Goal: Transaction & Acquisition: Purchase product/service

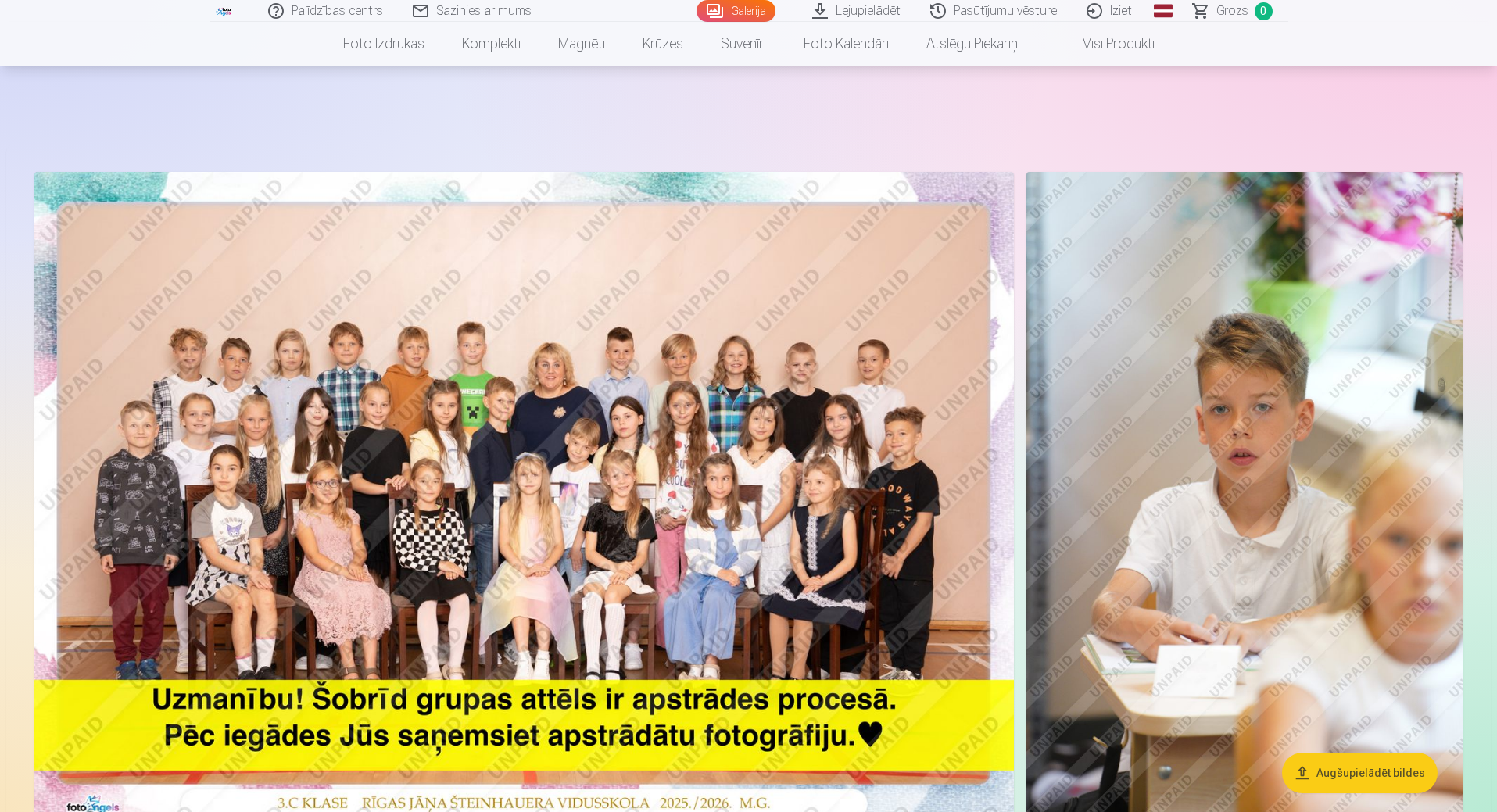
scroll to position [235, 0]
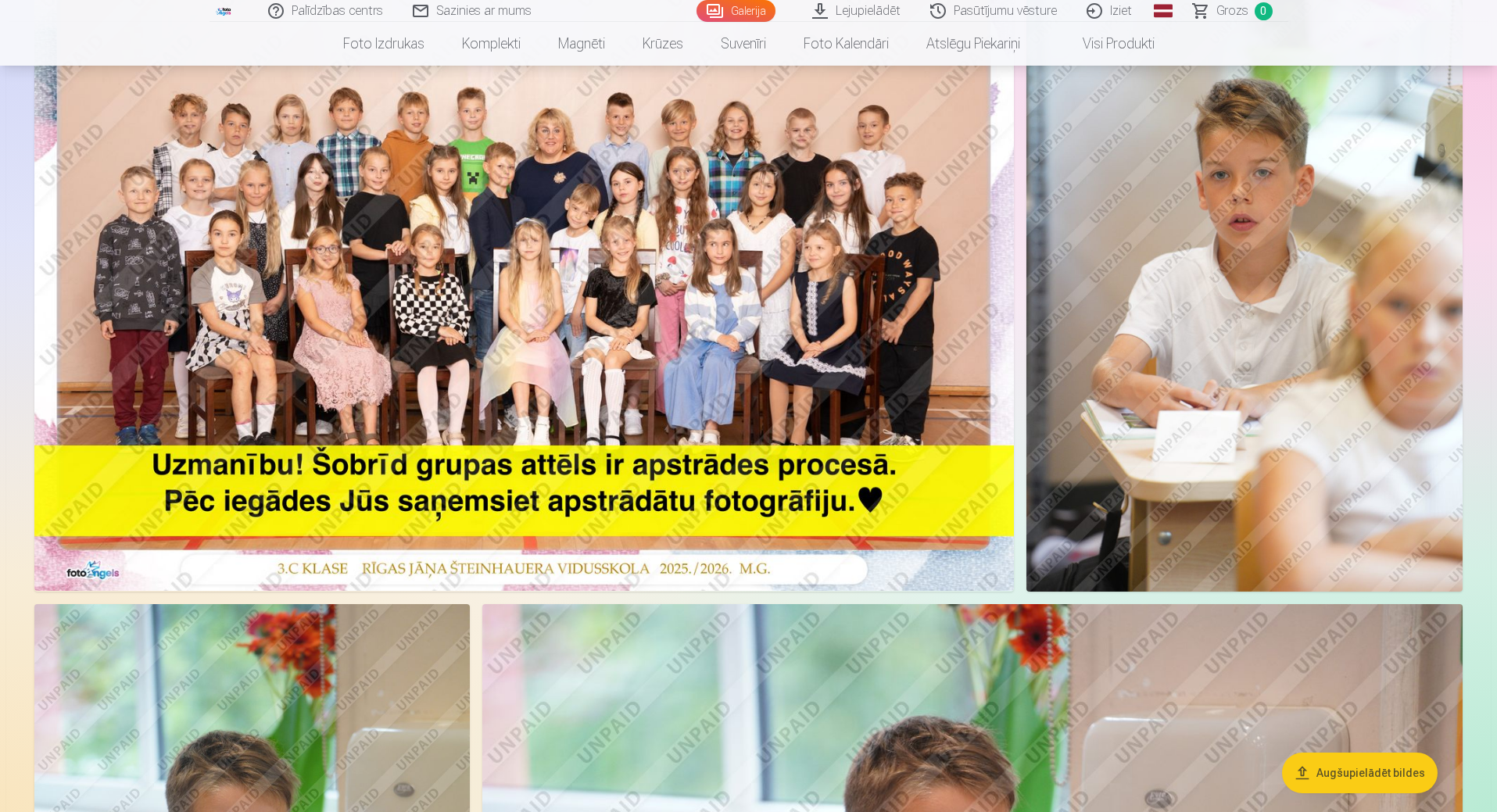
click at [689, 356] on img at bounding box center [524, 264] width 979 height 653
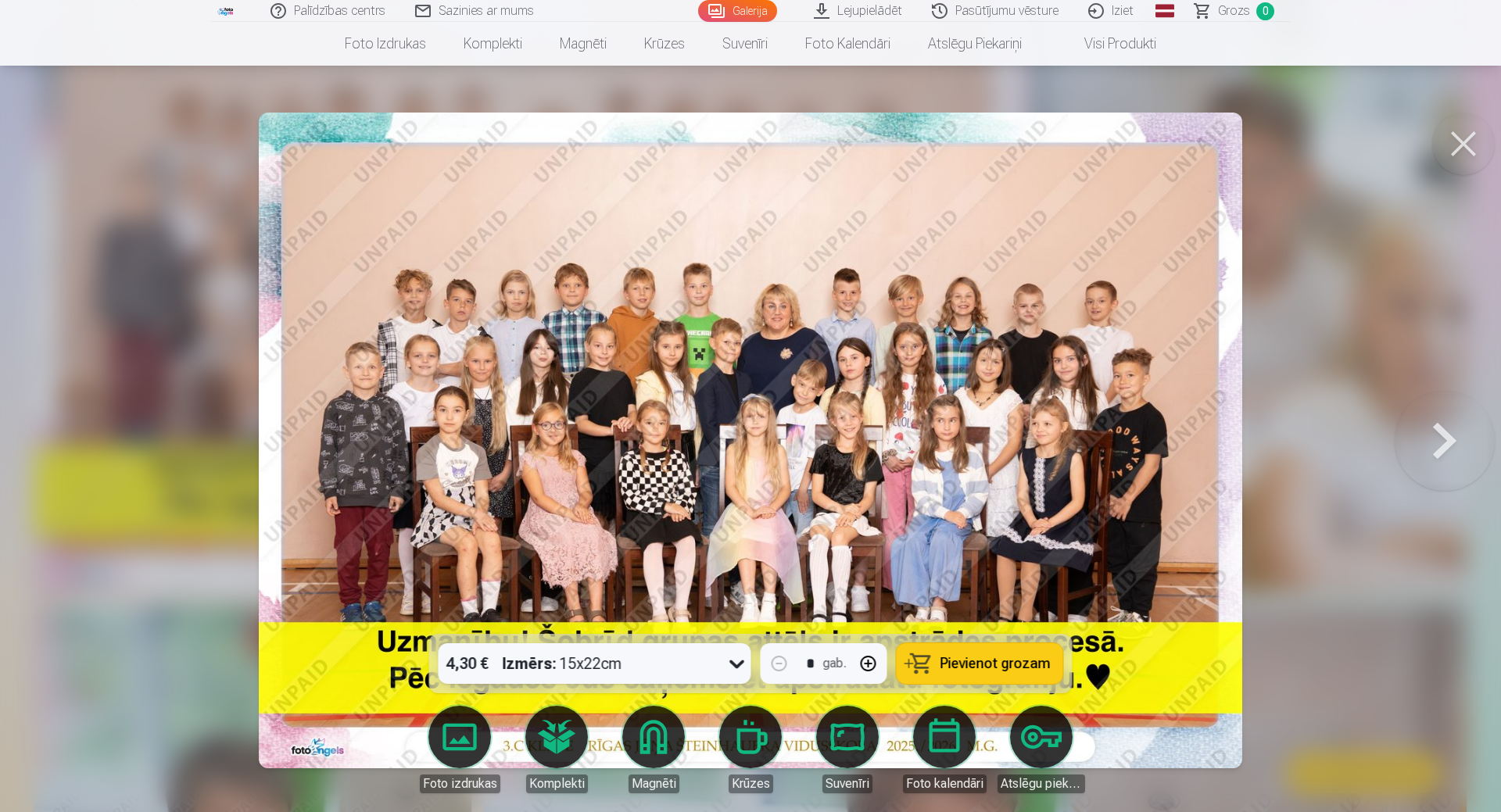
click at [742, 665] on icon at bounding box center [737, 664] width 25 height 25
click at [1412, 314] on button at bounding box center [1445, 440] width 100 height 355
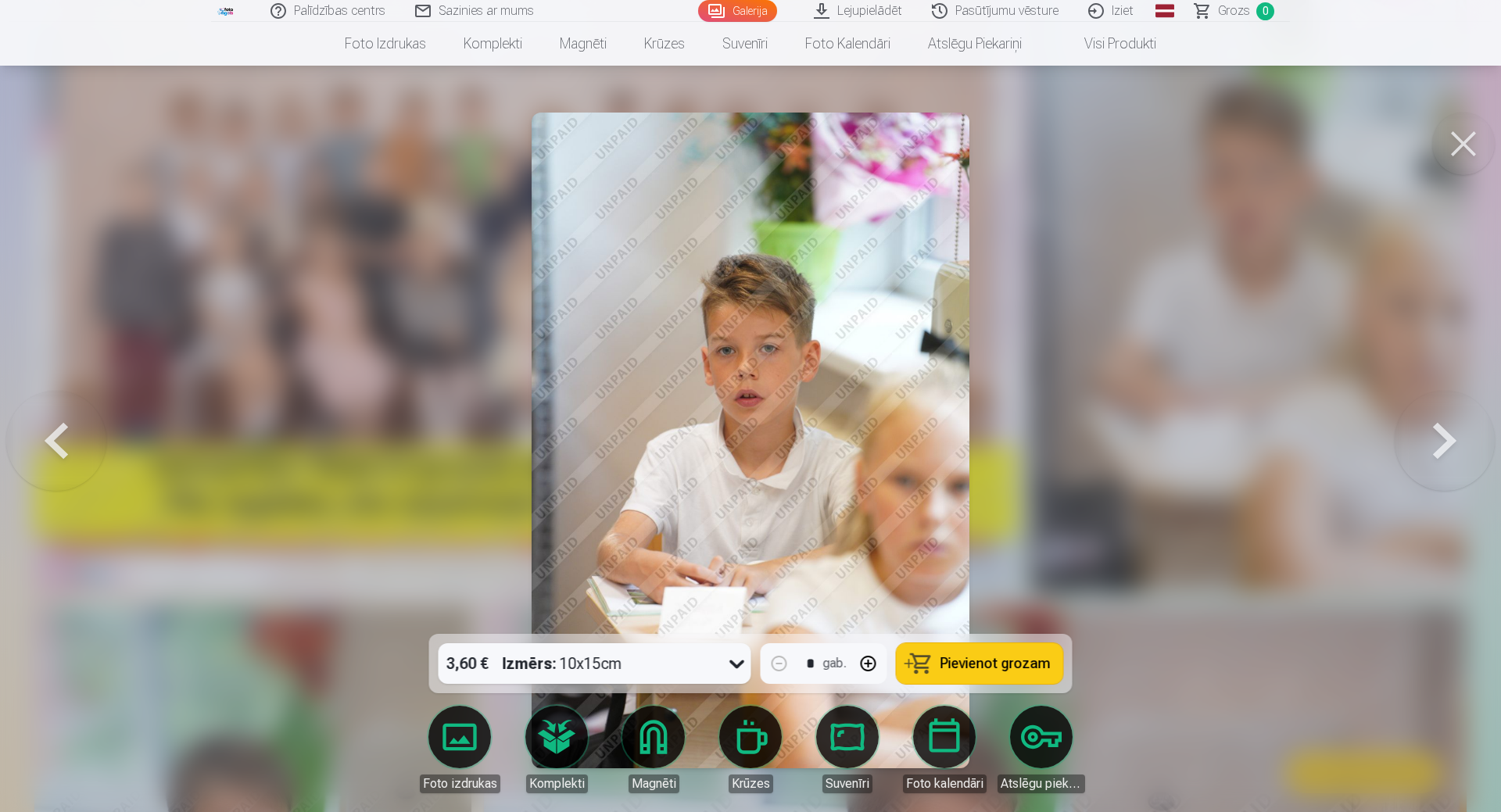
click at [1451, 145] on button at bounding box center [1463, 144] width 63 height 63
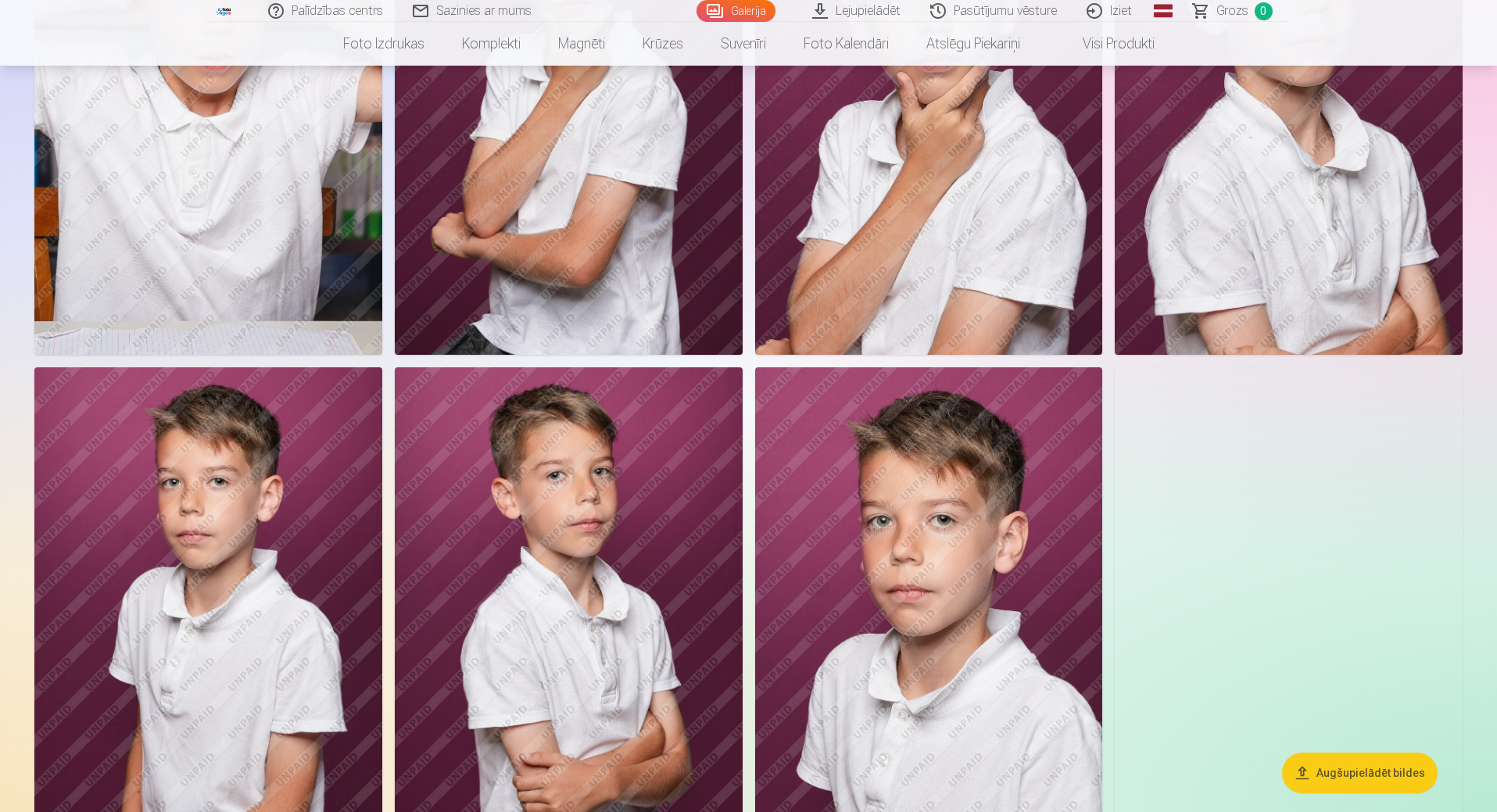
scroll to position [2440, 0]
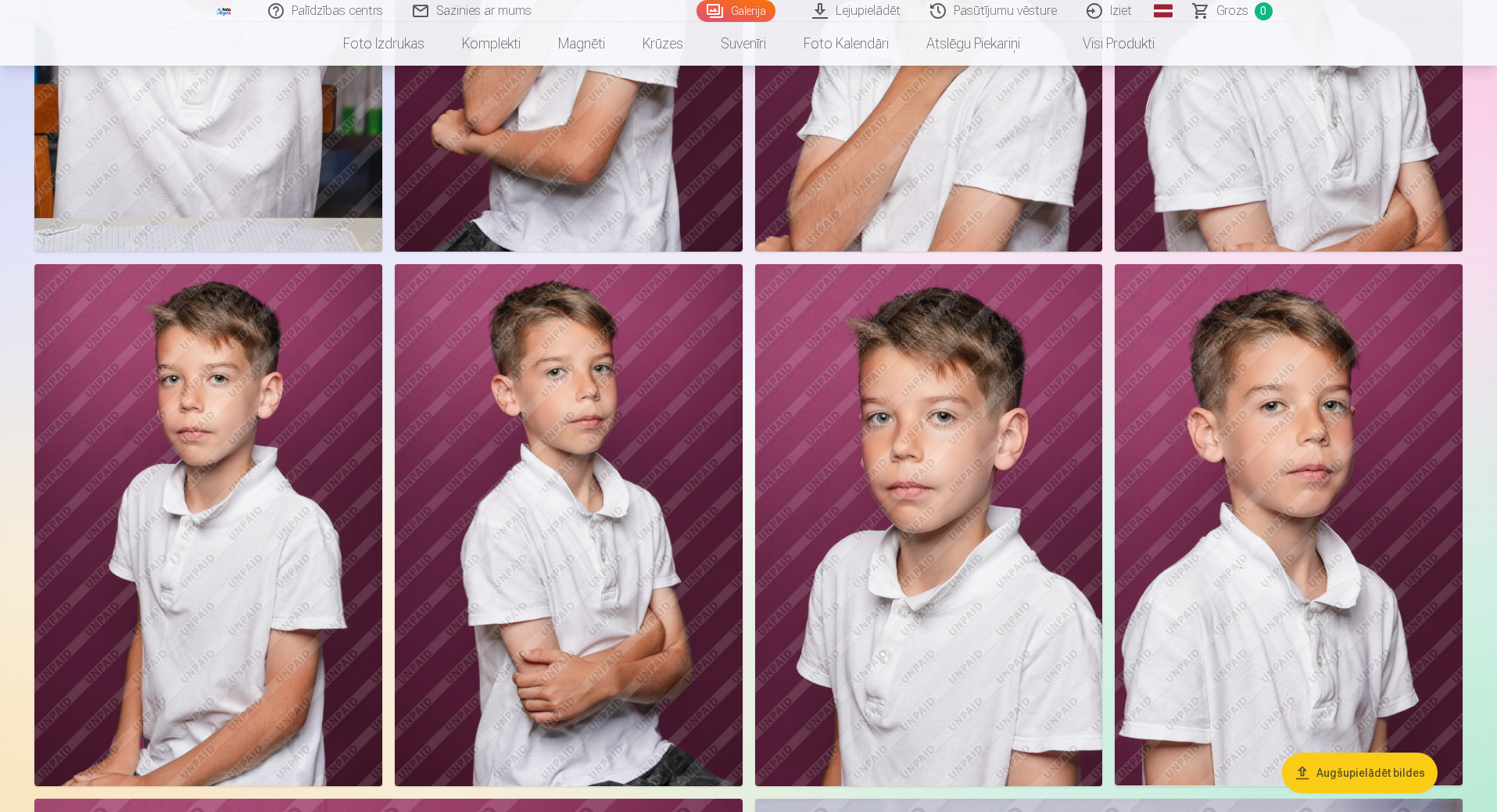
click at [587, 495] on img at bounding box center [569, 525] width 348 height 522
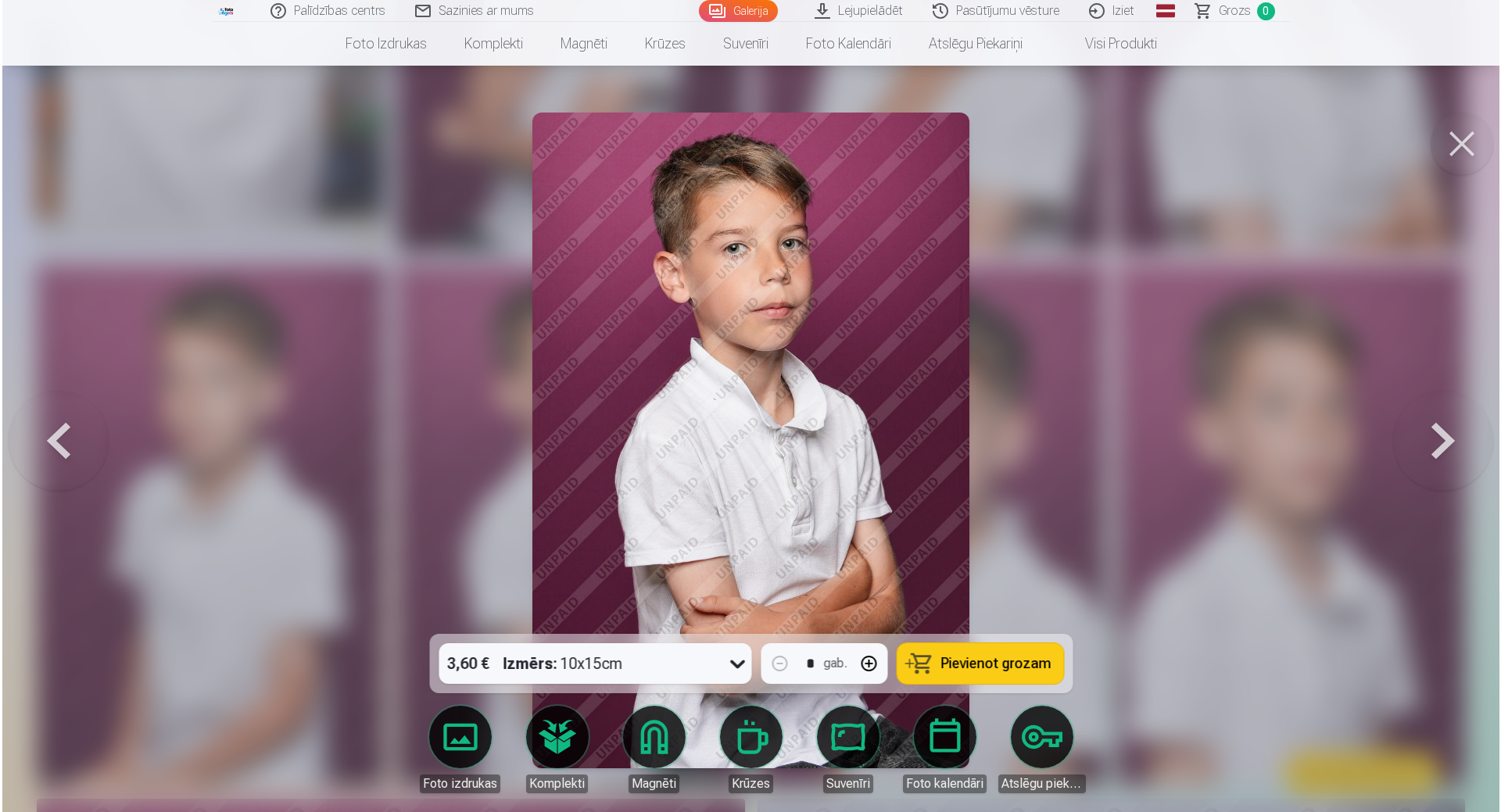
scroll to position [2446, 0]
click at [1462, 138] on button at bounding box center [1463, 144] width 63 height 63
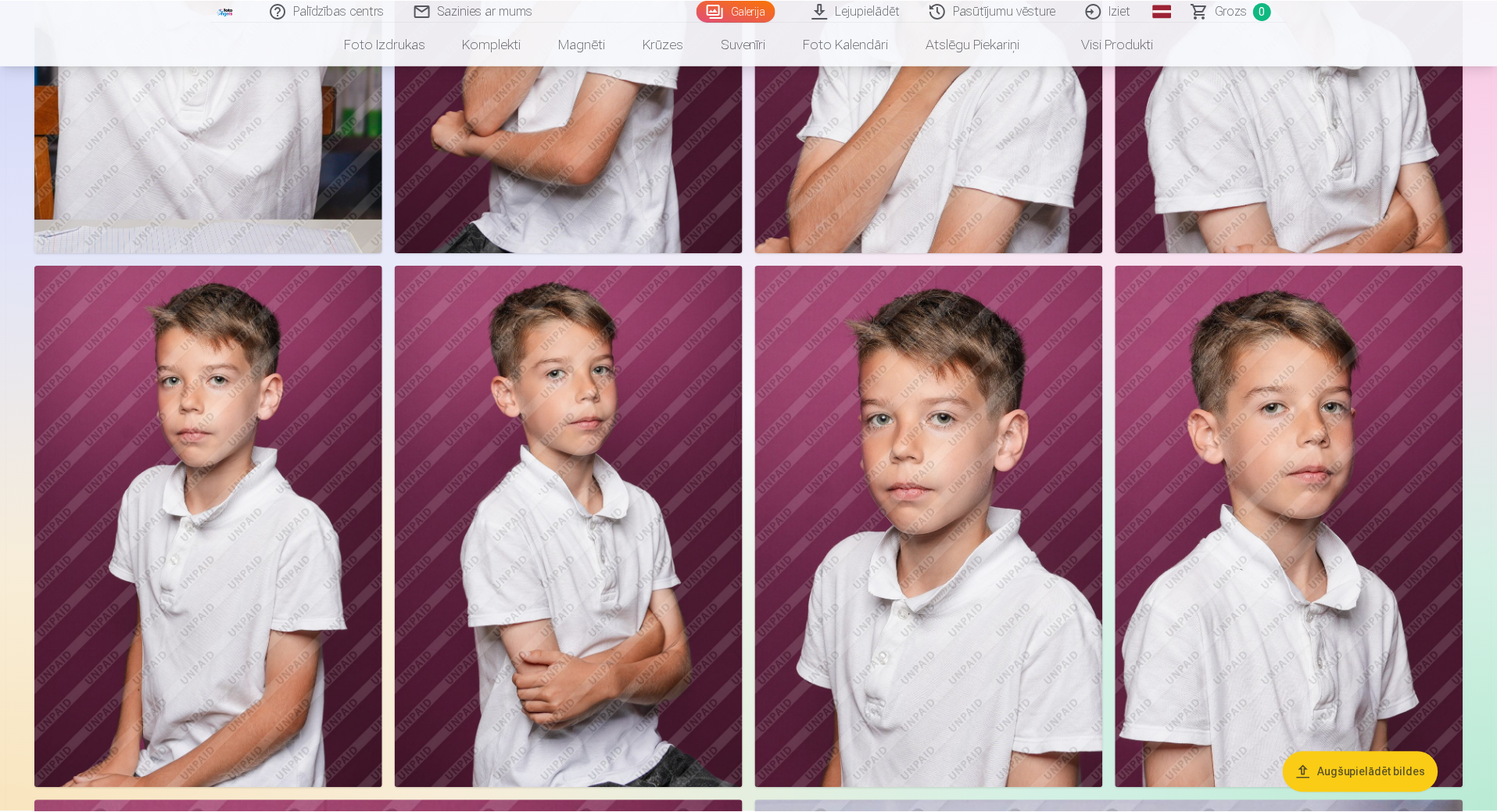
scroll to position [2440, 0]
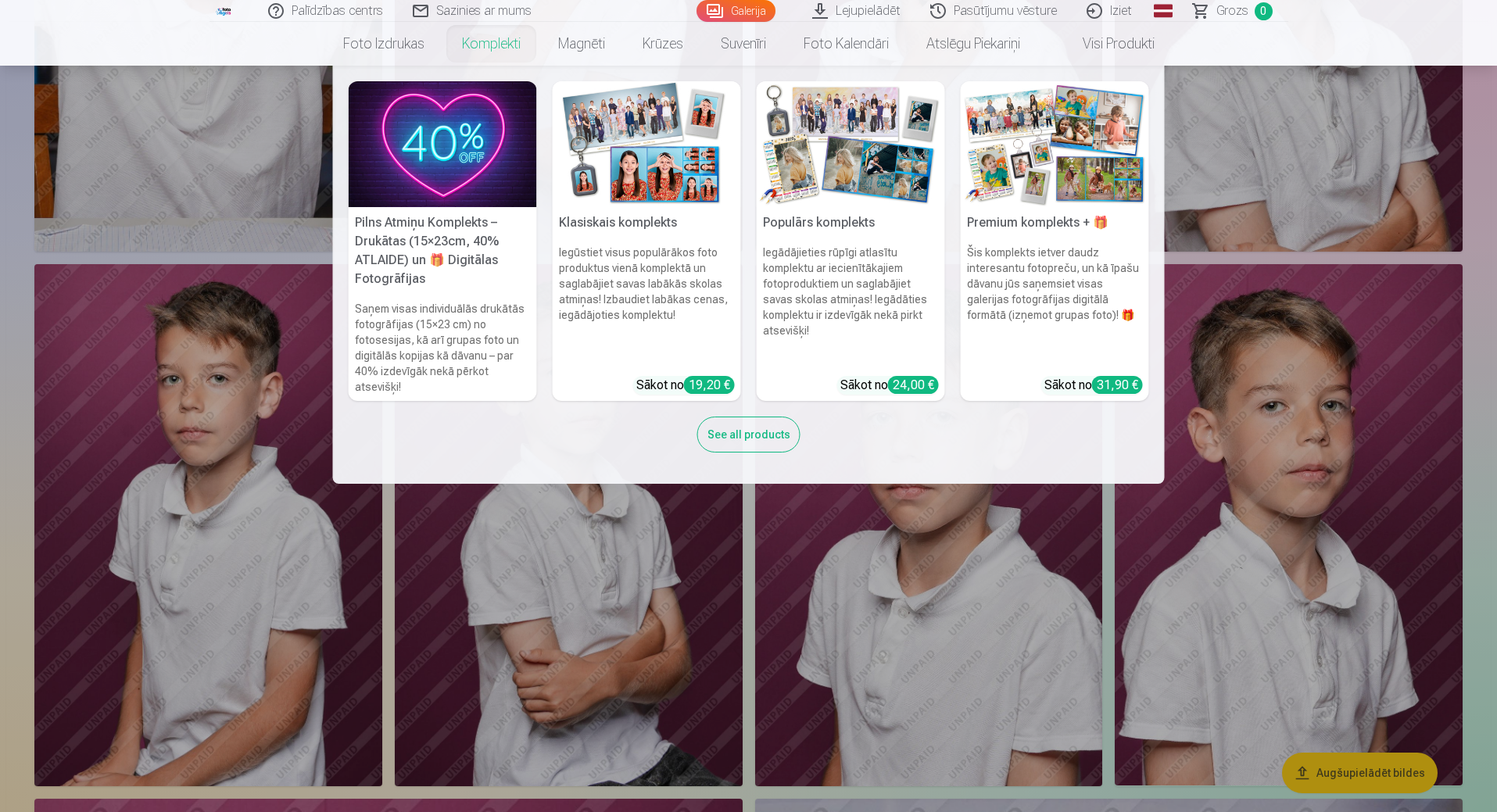
click at [470, 168] on img at bounding box center [443, 144] width 189 height 126
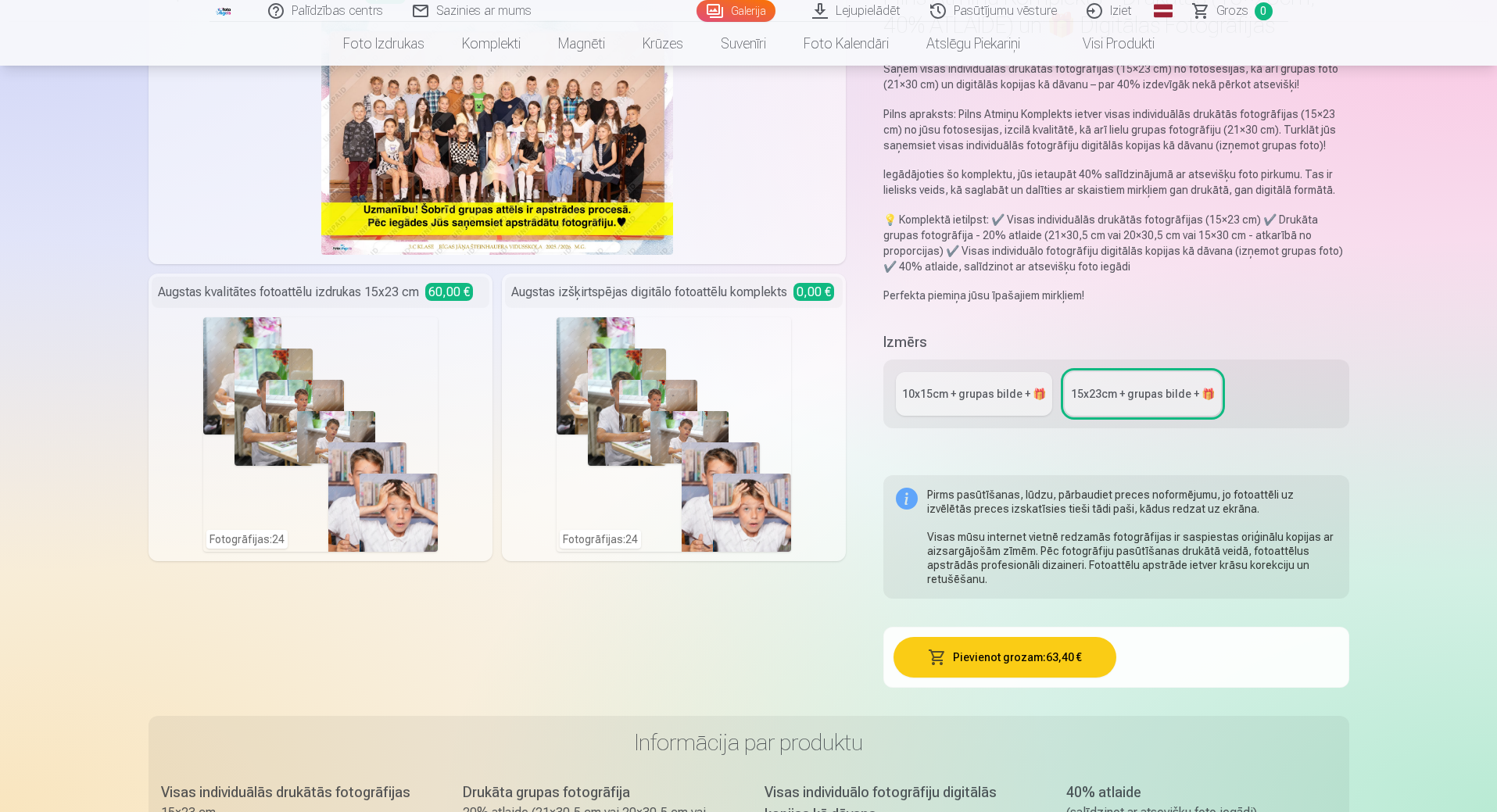
scroll to position [235, 0]
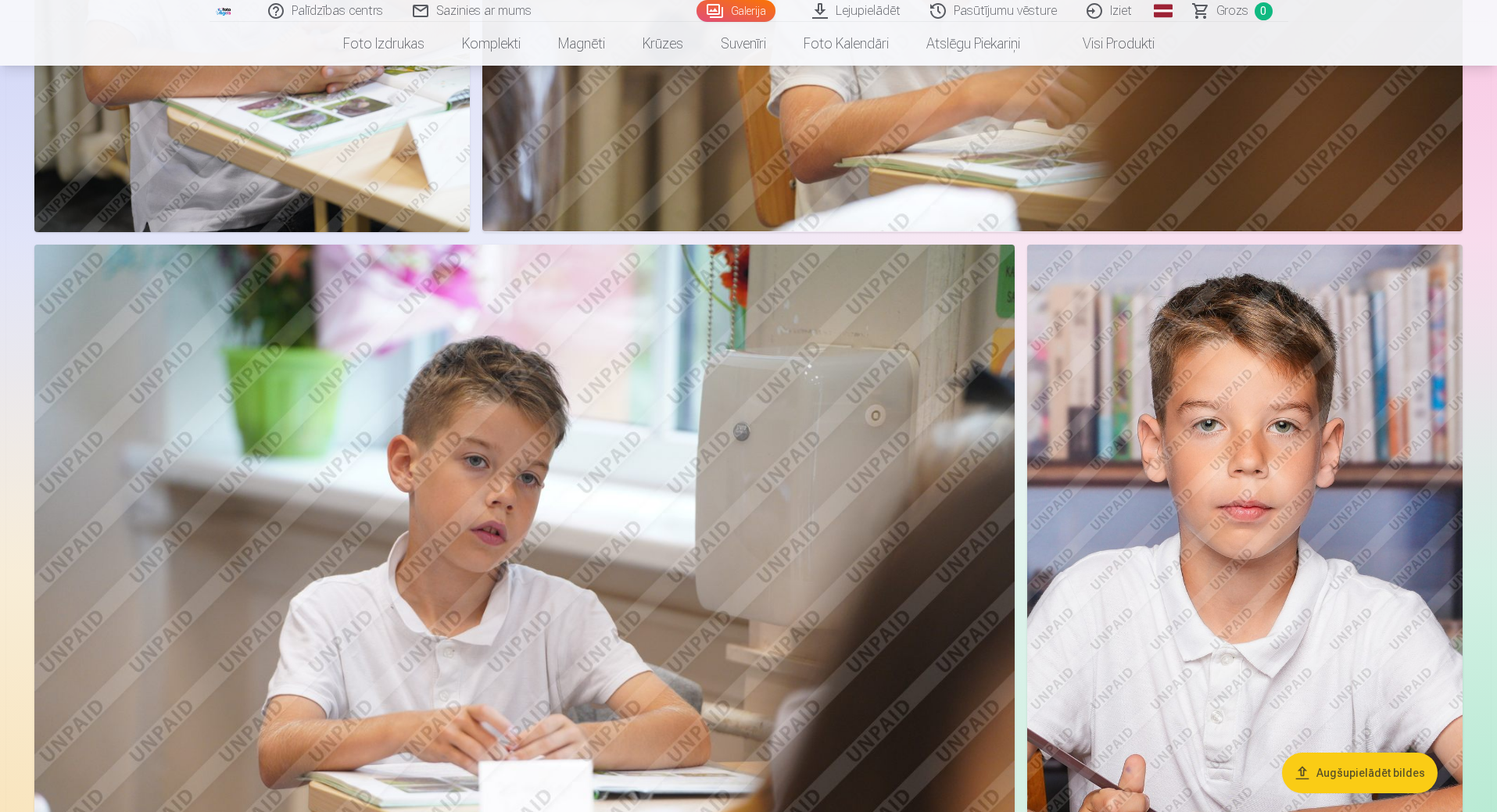
scroll to position [1189, 0]
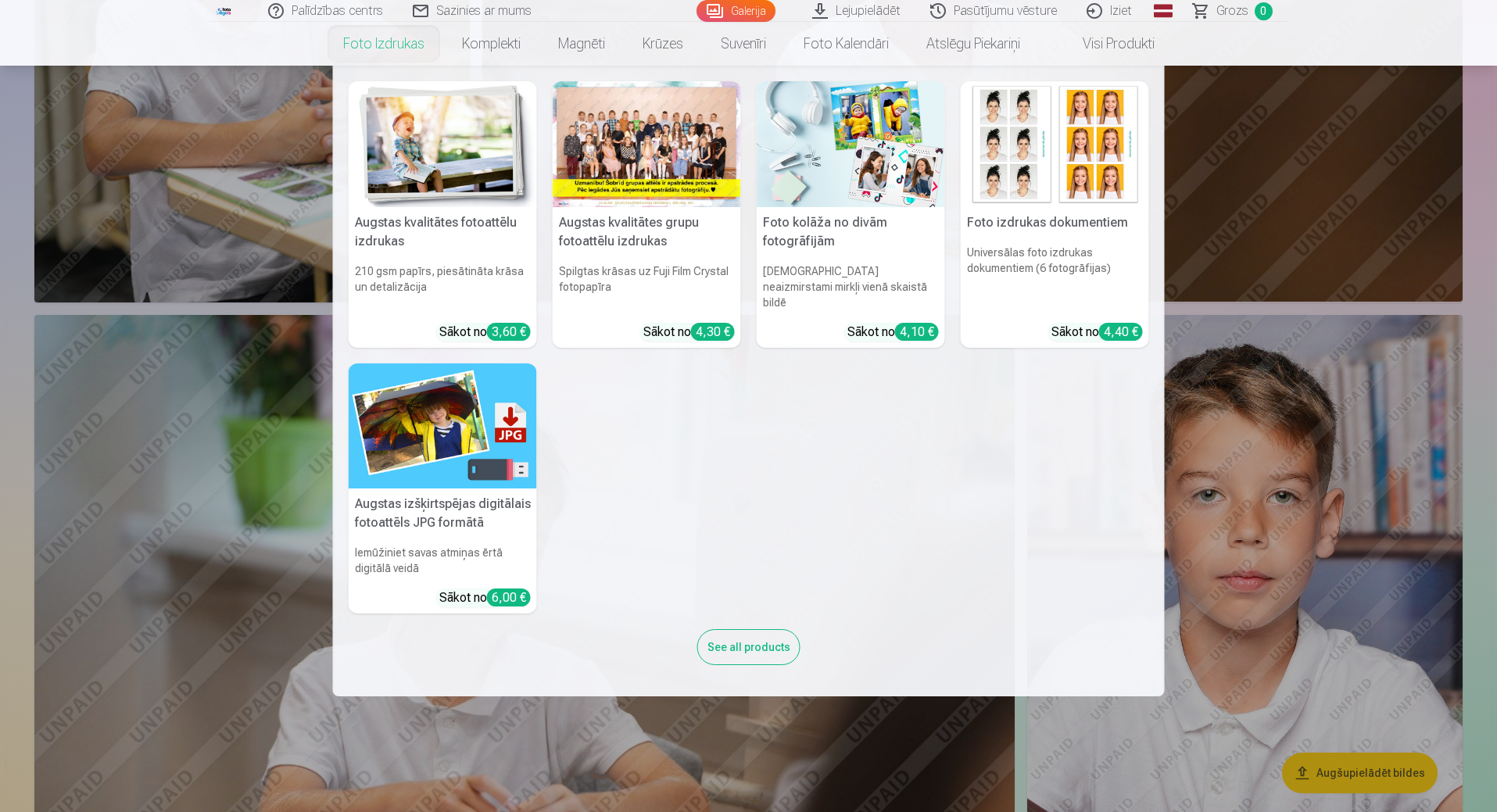
click at [376, 44] on link "Foto izdrukas" at bounding box center [384, 44] width 119 height 44
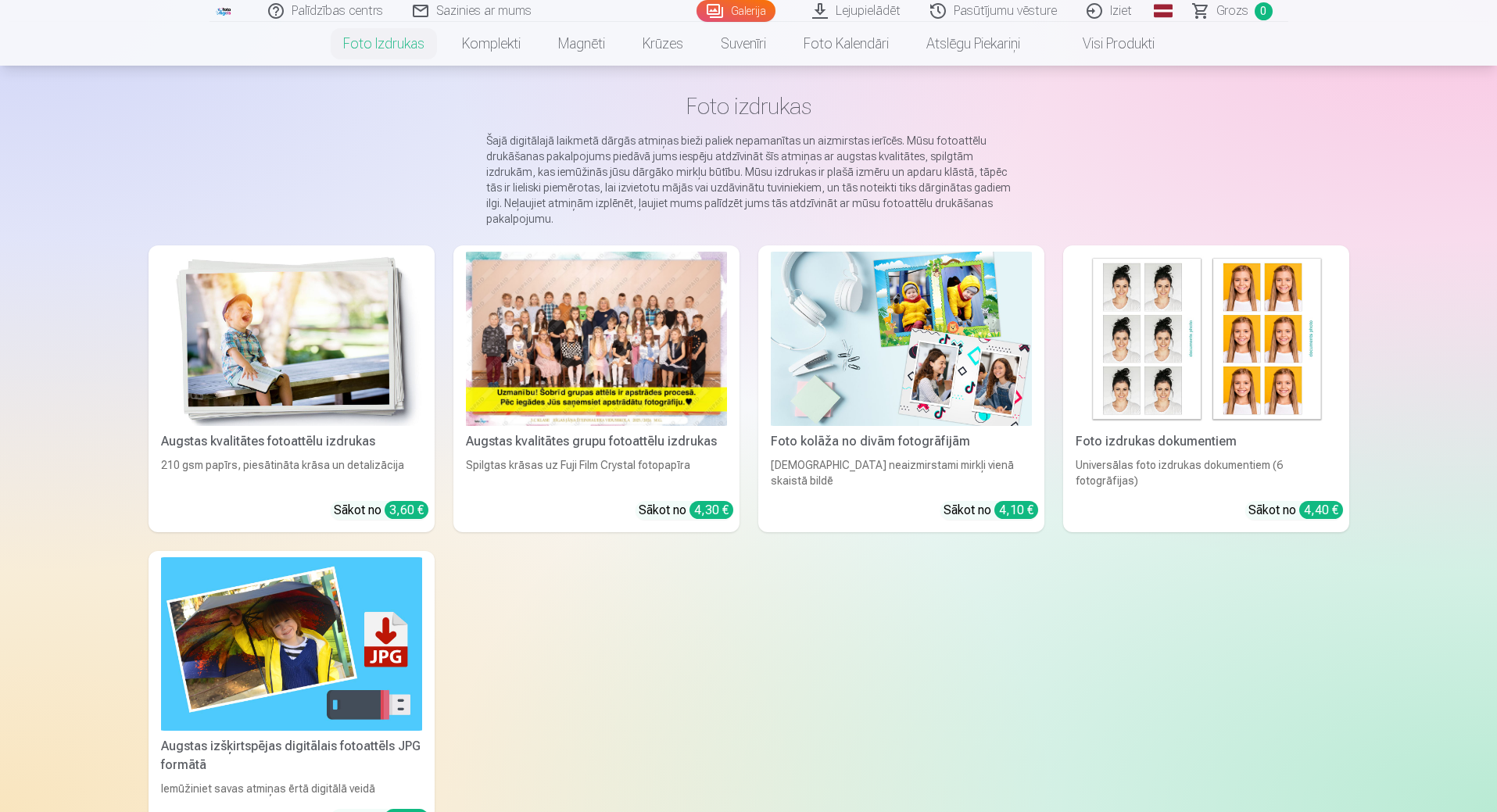
scroll to position [156, 0]
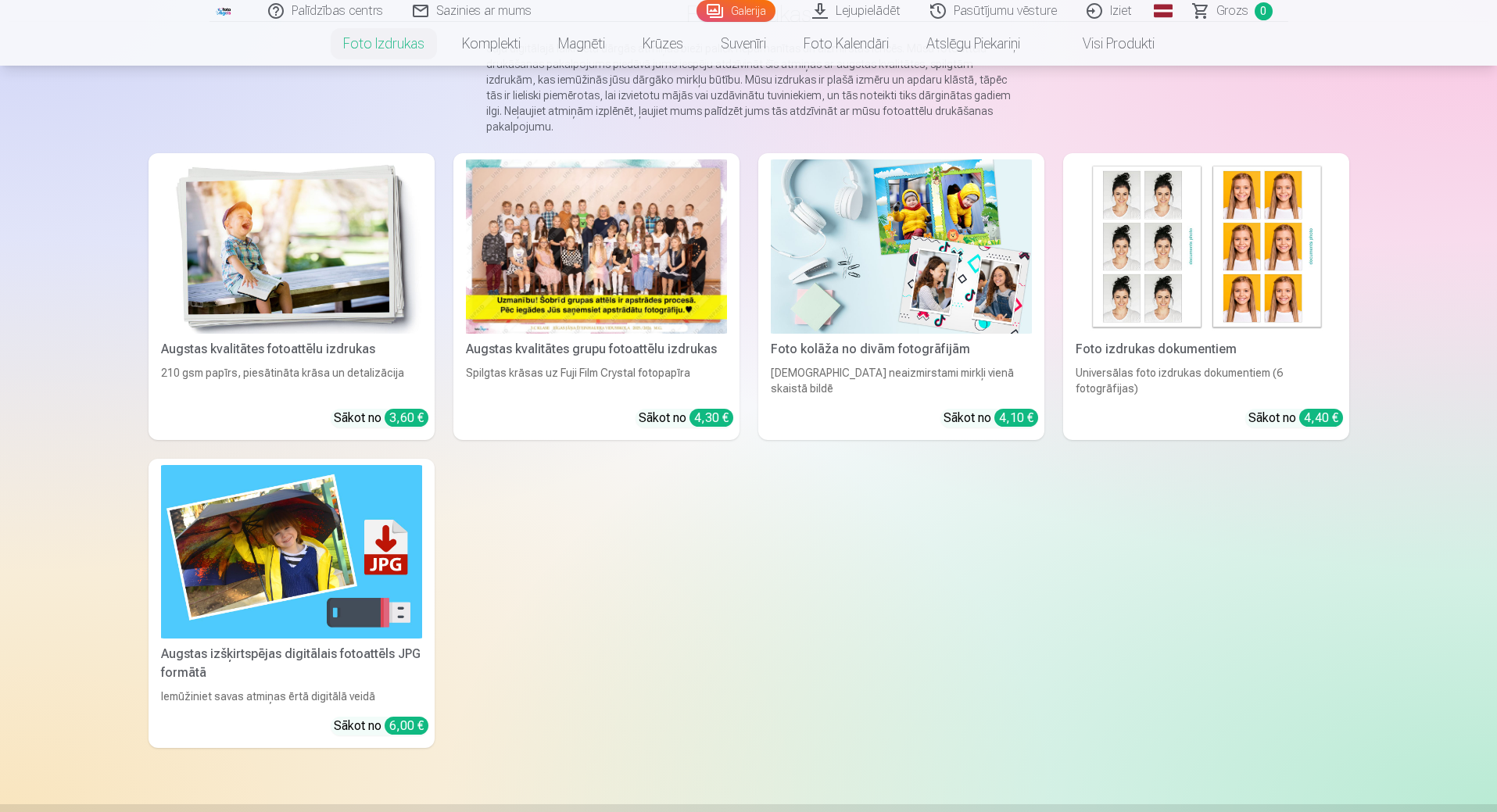
click at [273, 236] on img at bounding box center [292, 247] width 261 height 175
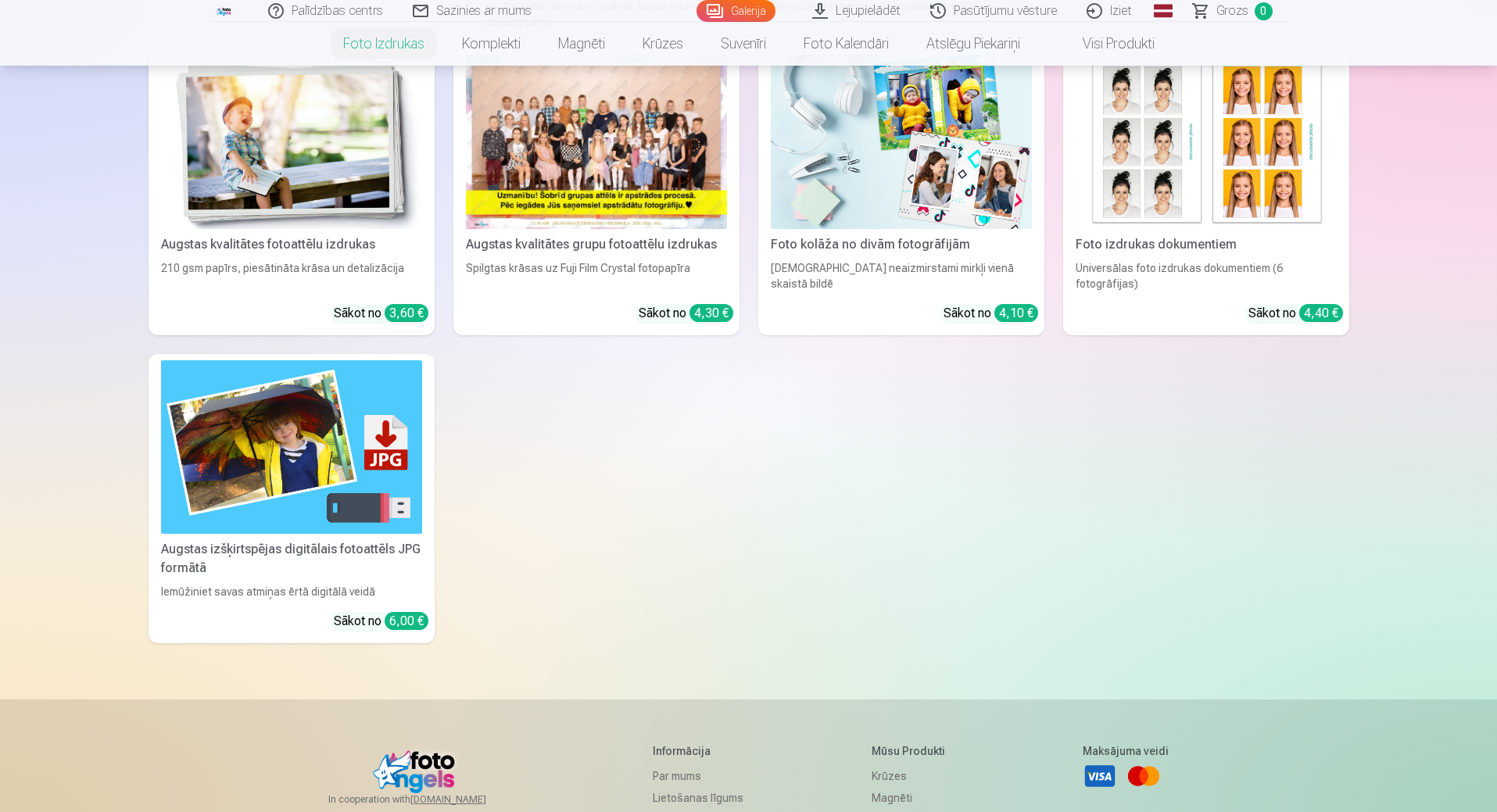
scroll to position [78, 0]
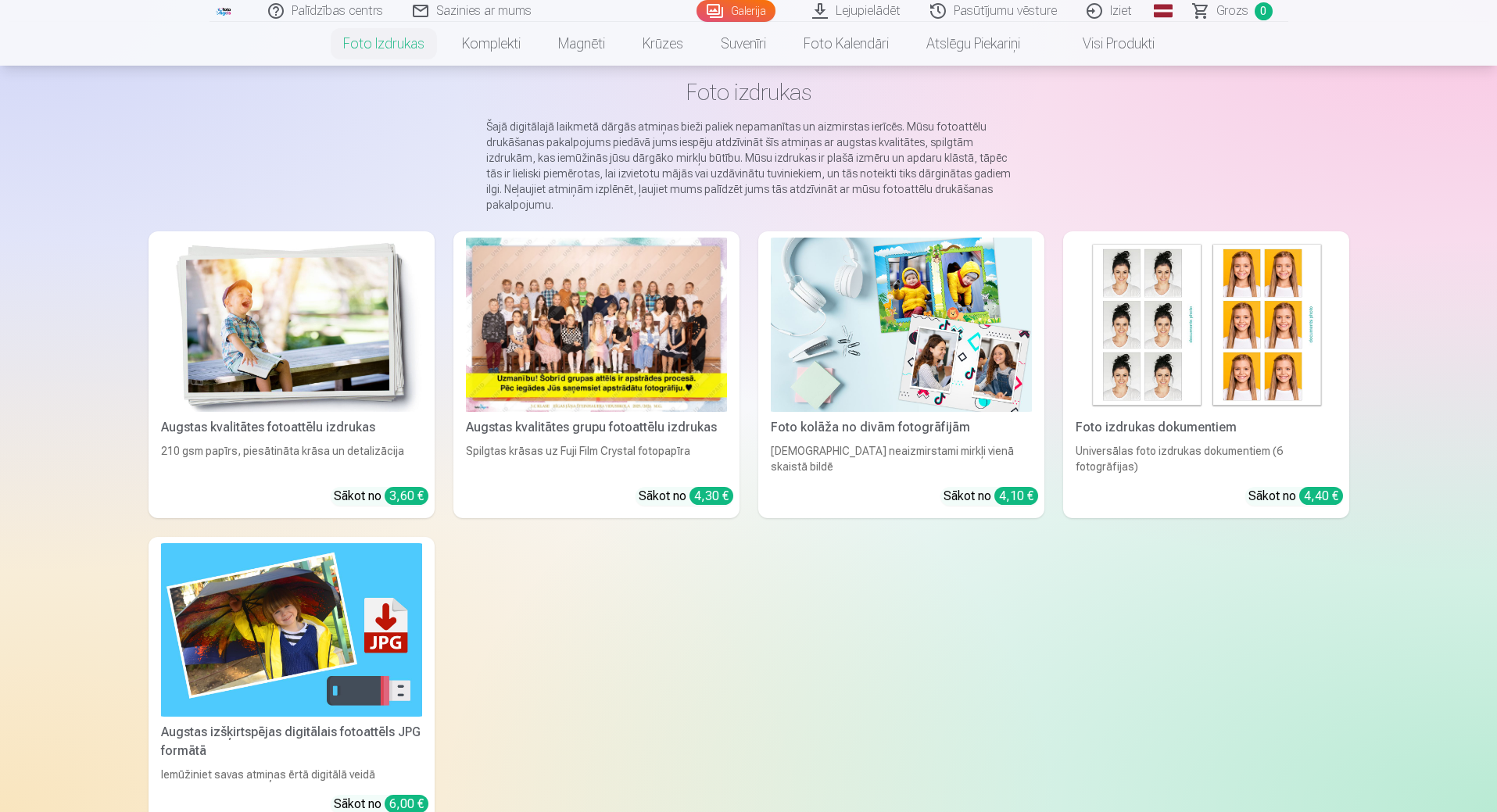
click at [904, 358] on img at bounding box center [901, 325] width 261 height 175
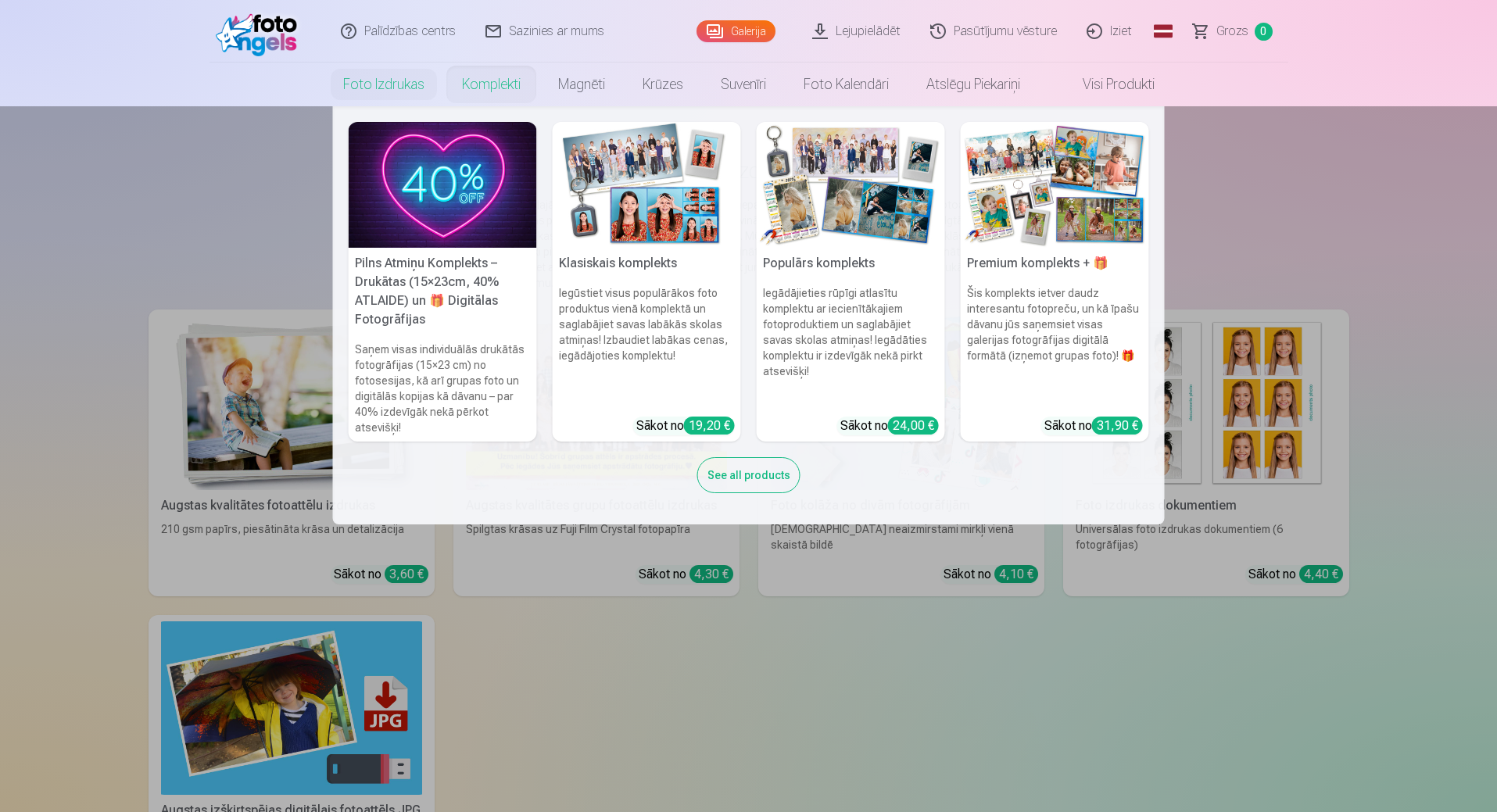
click at [644, 224] on img at bounding box center [647, 184] width 189 height 126
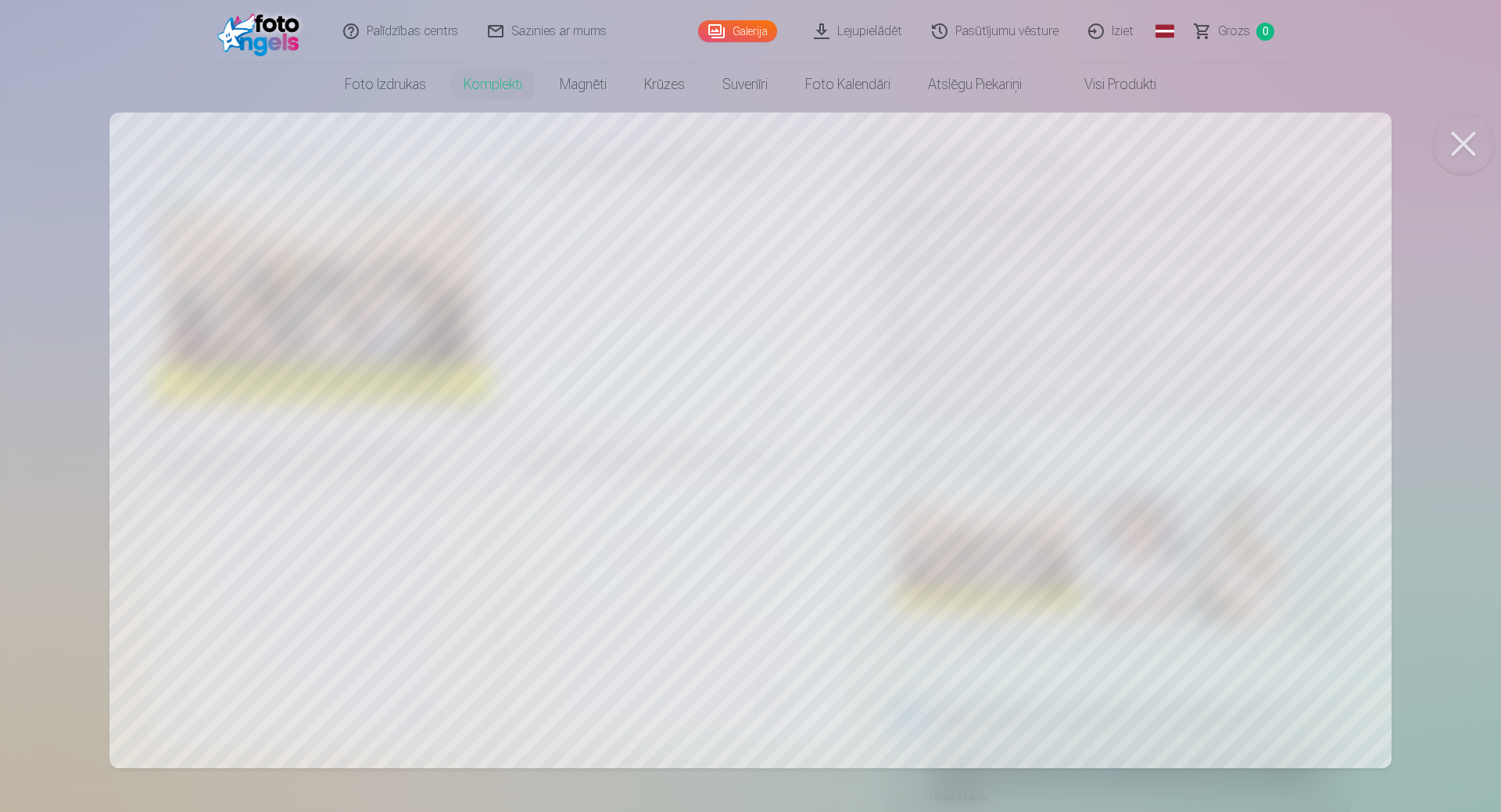
click at [1465, 149] on button at bounding box center [1463, 144] width 63 height 63
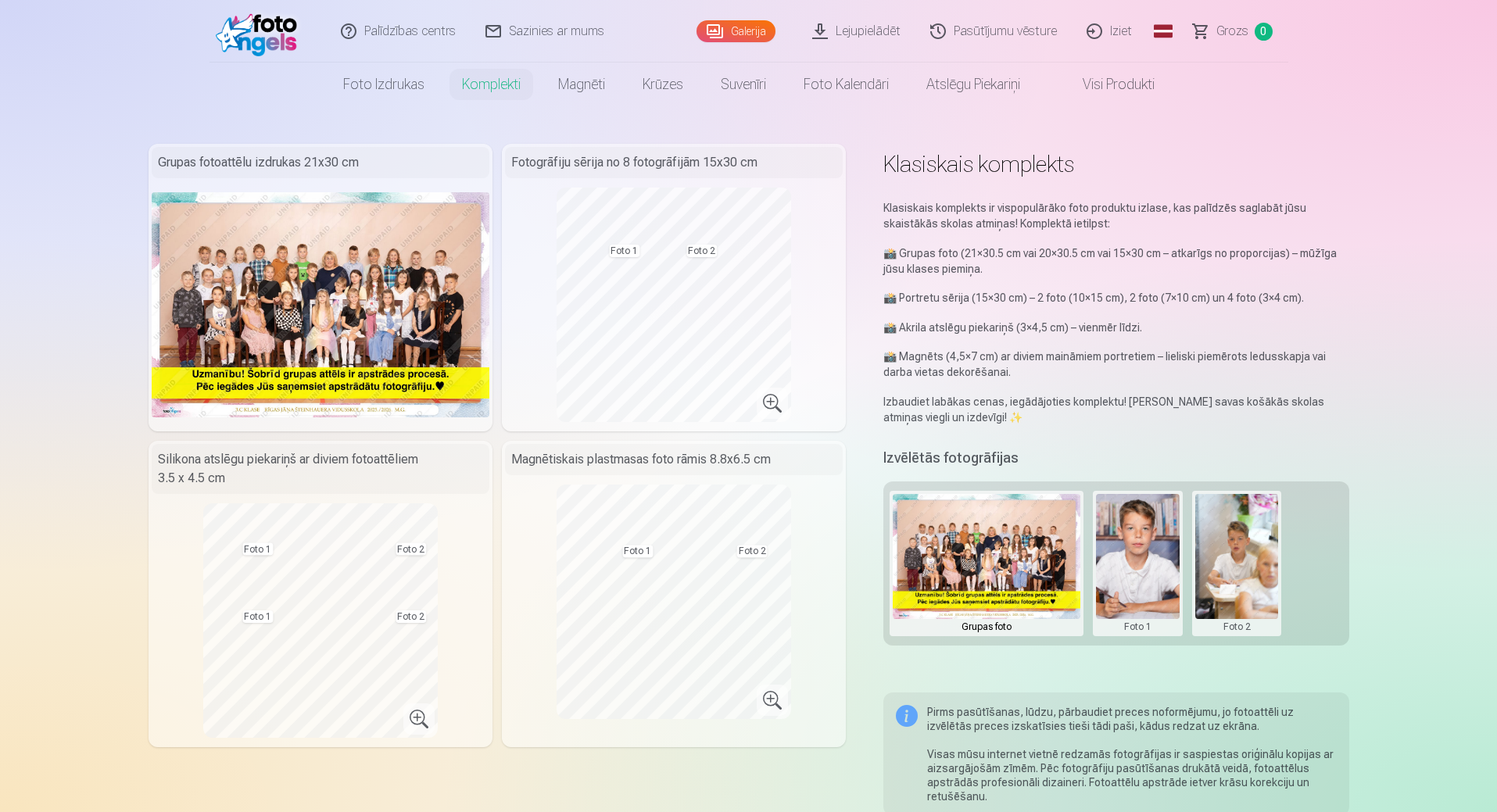
click at [1121, 83] on link "Visi produkti" at bounding box center [1106, 85] width 134 height 44
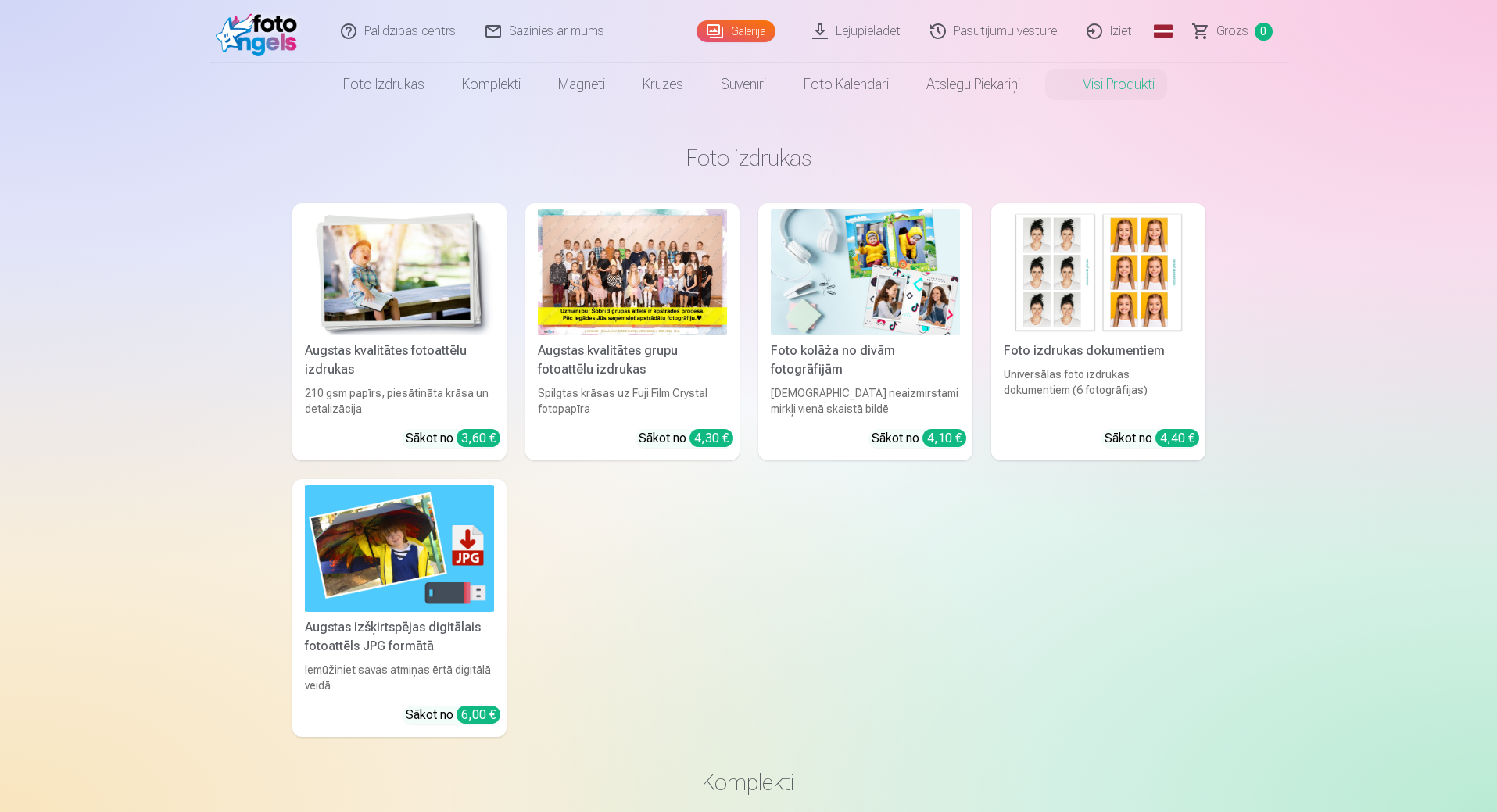
click at [634, 296] on div at bounding box center [632, 272] width 190 height 126
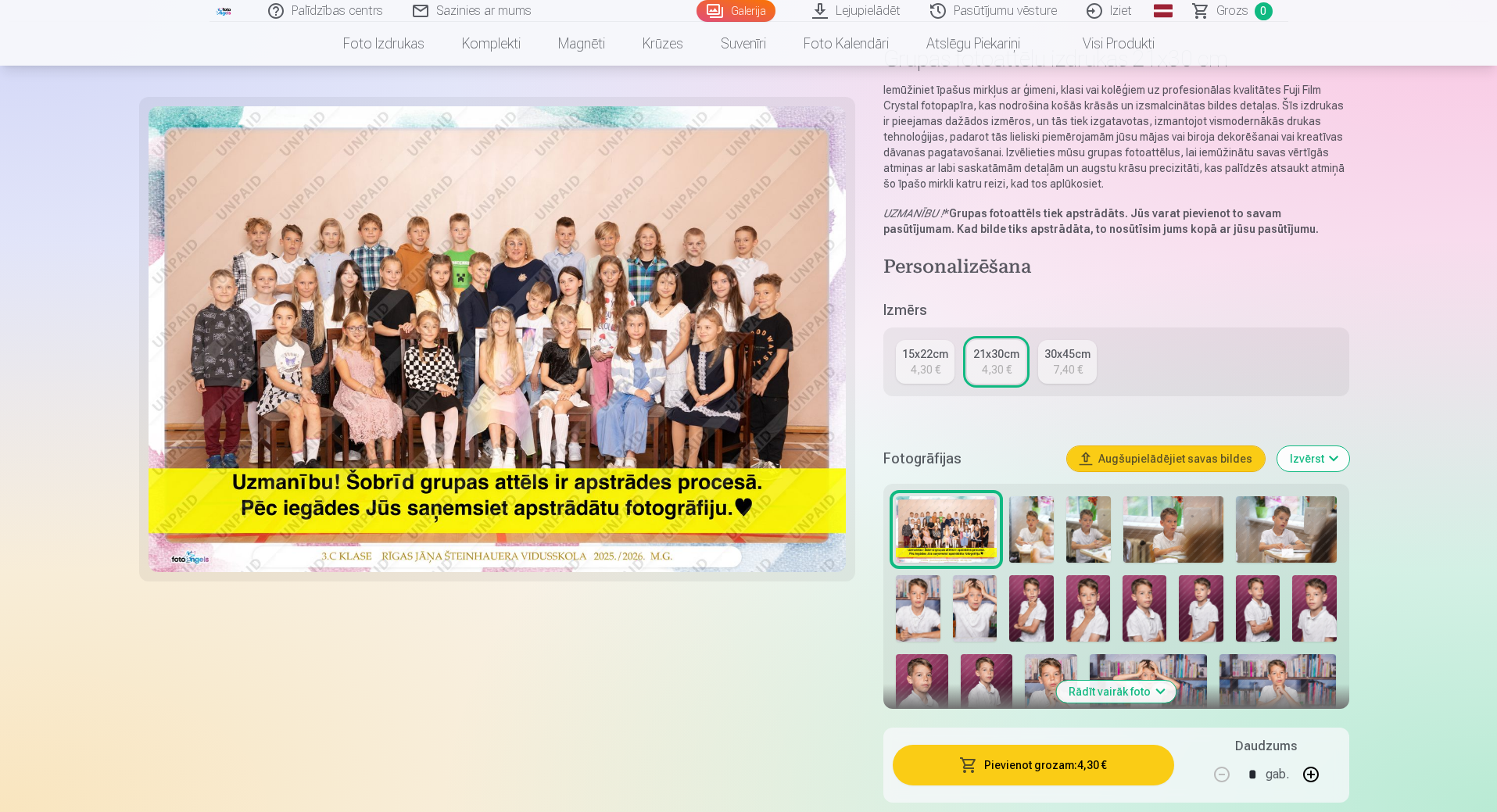
scroll to position [235, 0]
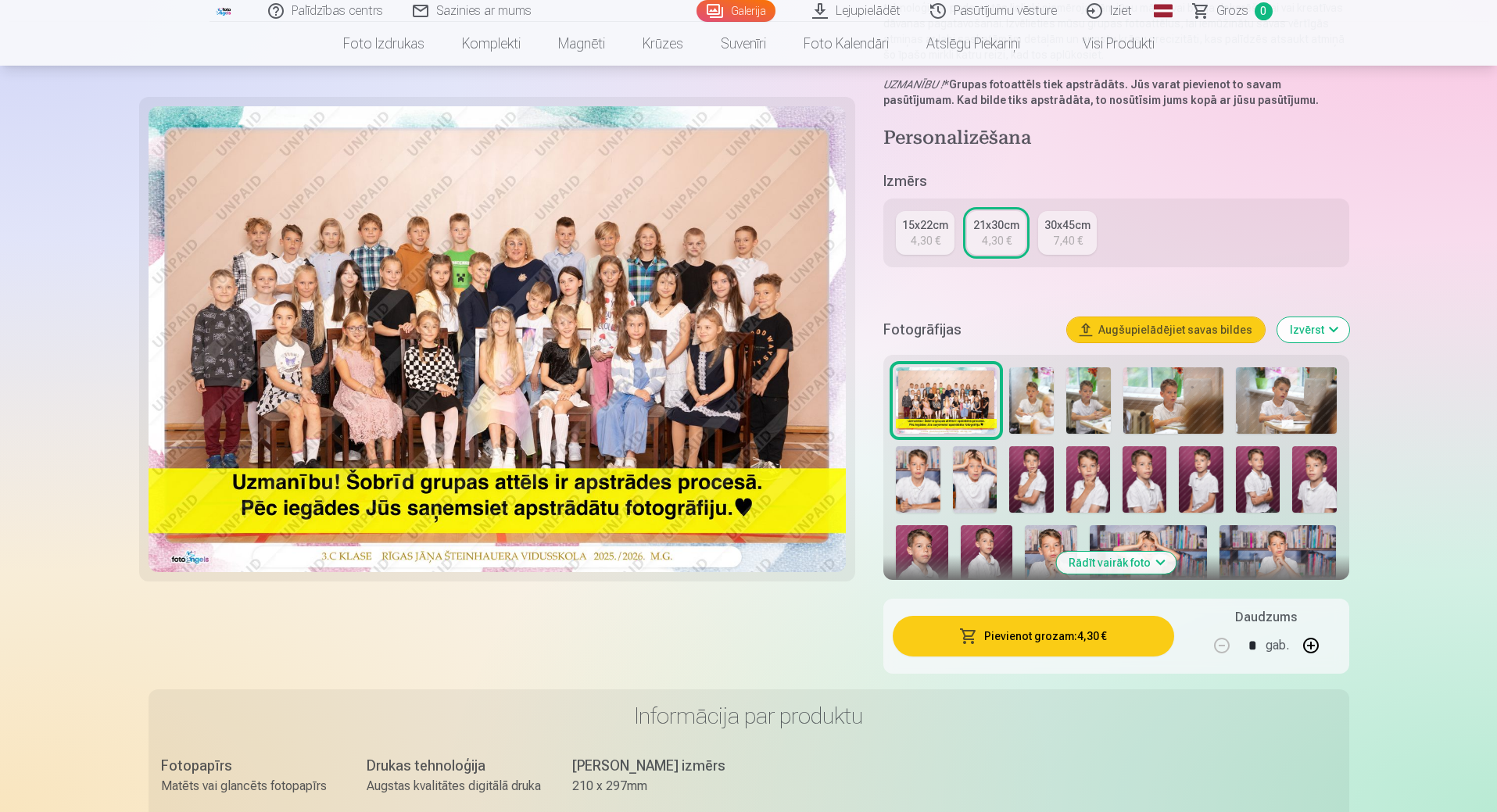
click at [1055, 237] on div "7,40 €" at bounding box center [1068, 241] width 30 height 16
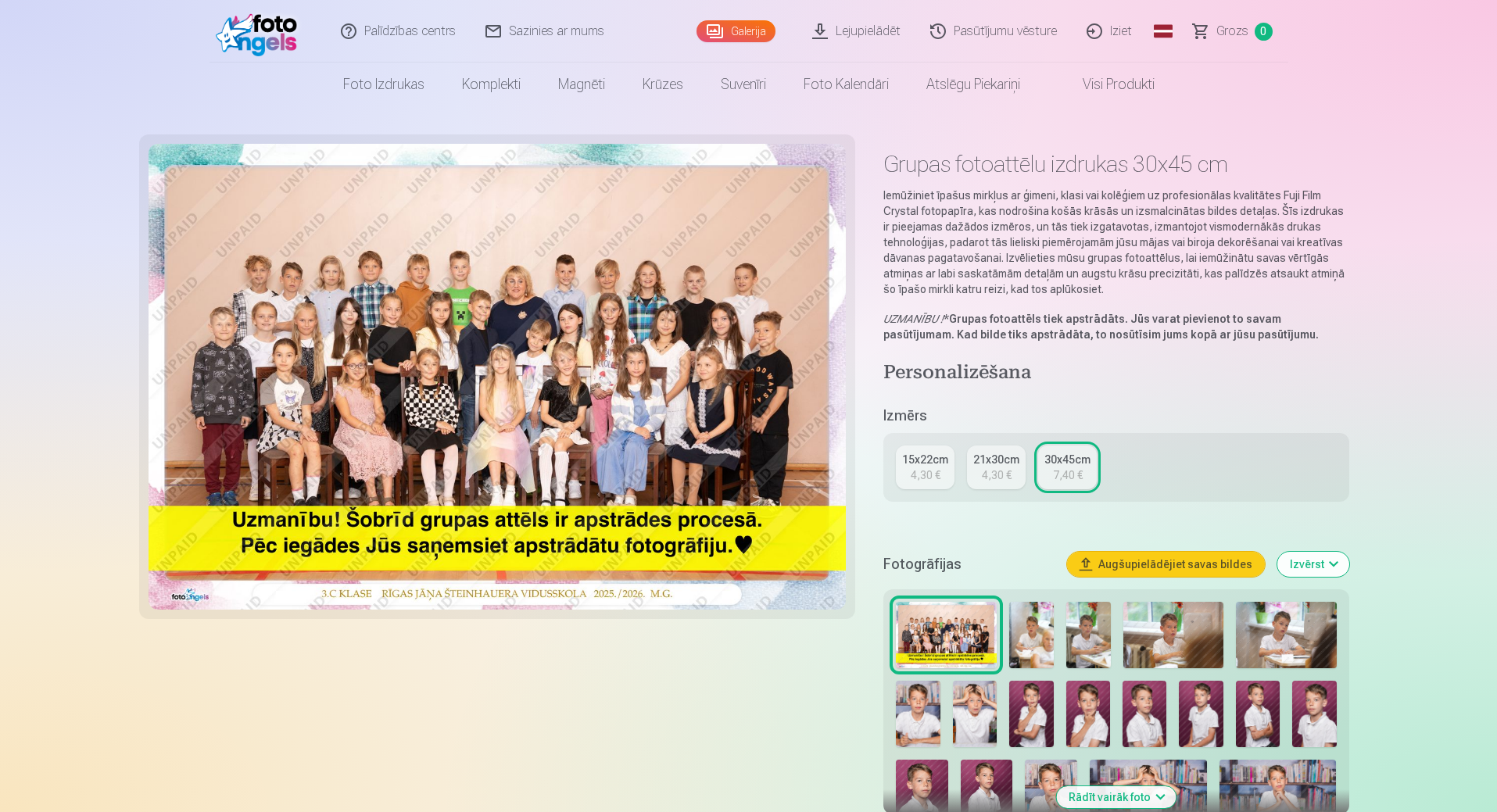
click at [1002, 466] on link "21x30cm 4,30 €" at bounding box center [996, 467] width 58 height 44
click at [923, 468] on div "4,30 €" at bounding box center [926, 475] width 30 height 16
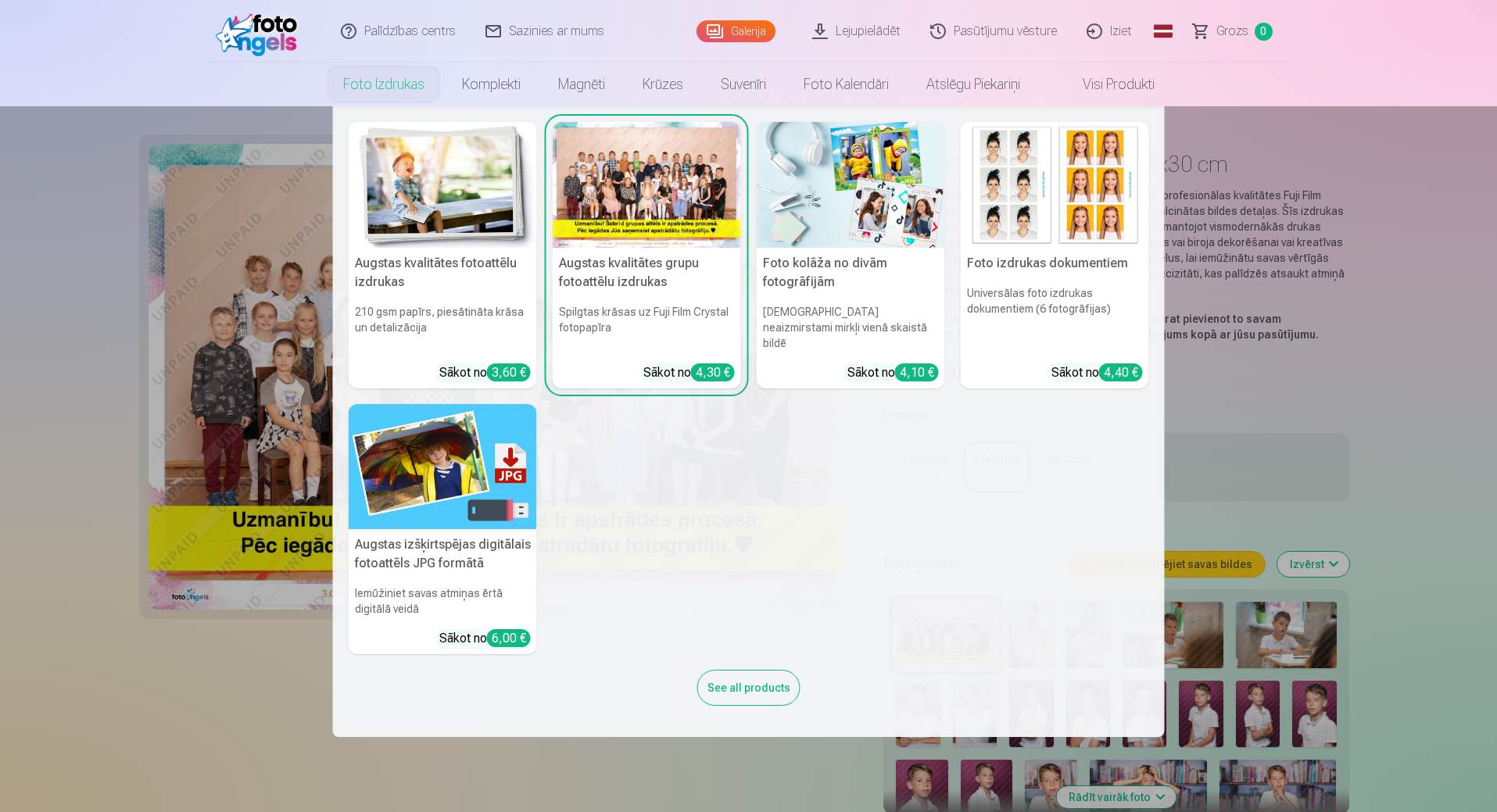
click at [422, 210] on img at bounding box center [443, 184] width 189 height 126
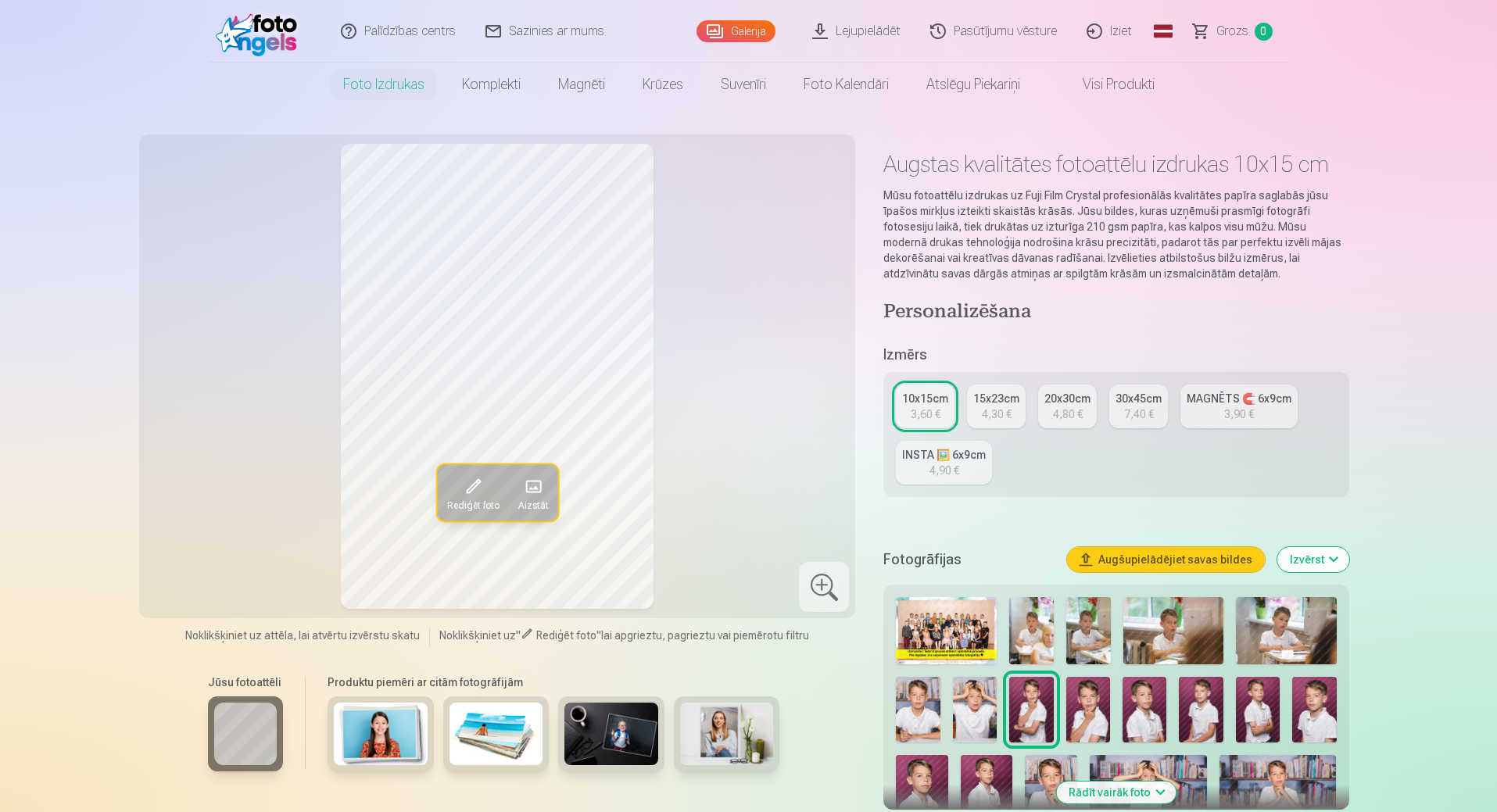
click at [999, 406] on div "4,30 €" at bounding box center [997, 414] width 30 height 16
click at [1072, 400] on div "20x30cm" at bounding box center [1067, 399] width 46 height 16
click at [1138, 399] on div "30x45cm" at bounding box center [1138, 399] width 46 height 16
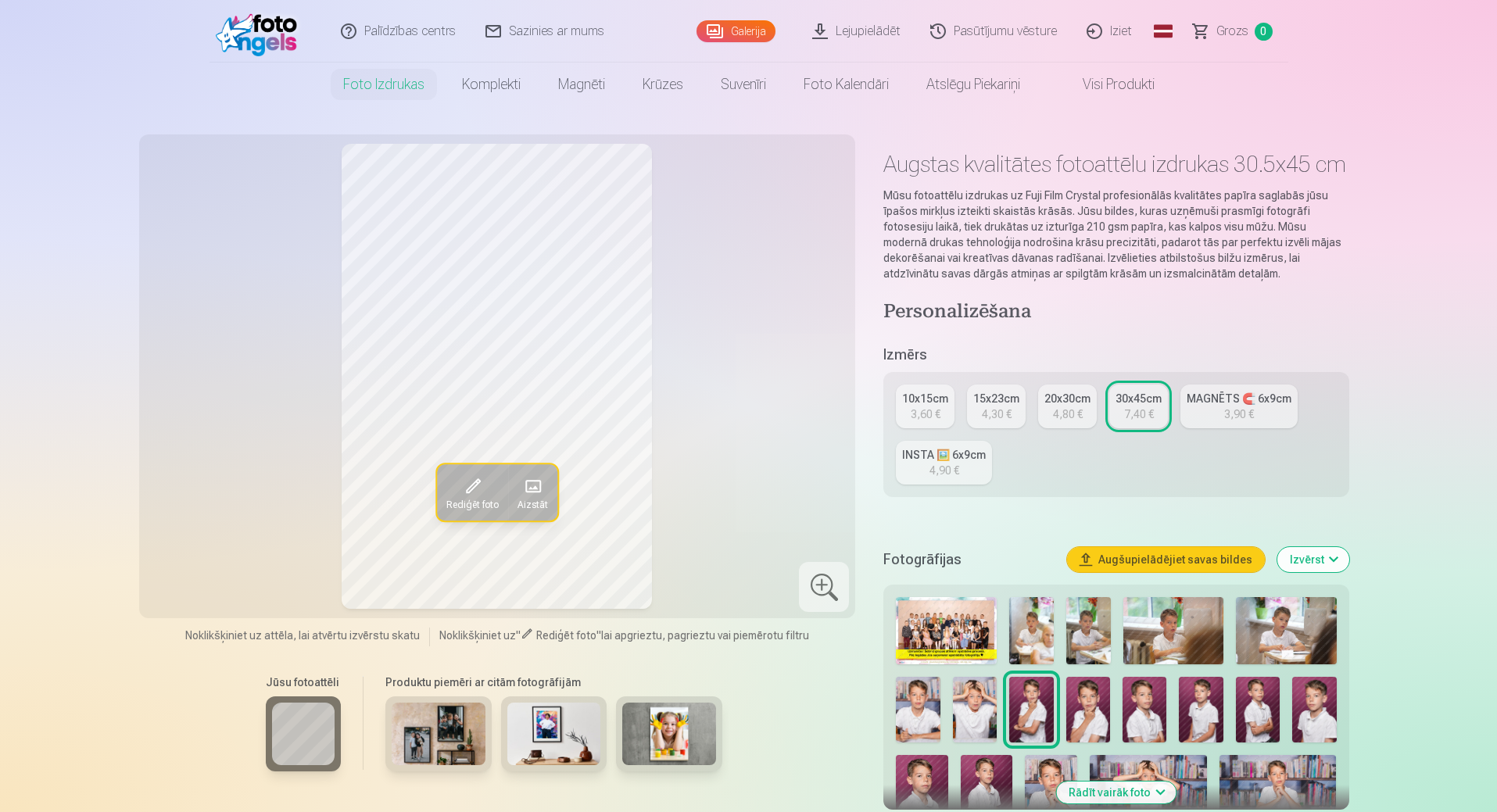
click at [1090, 85] on link "Visi produkti" at bounding box center [1106, 85] width 134 height 44
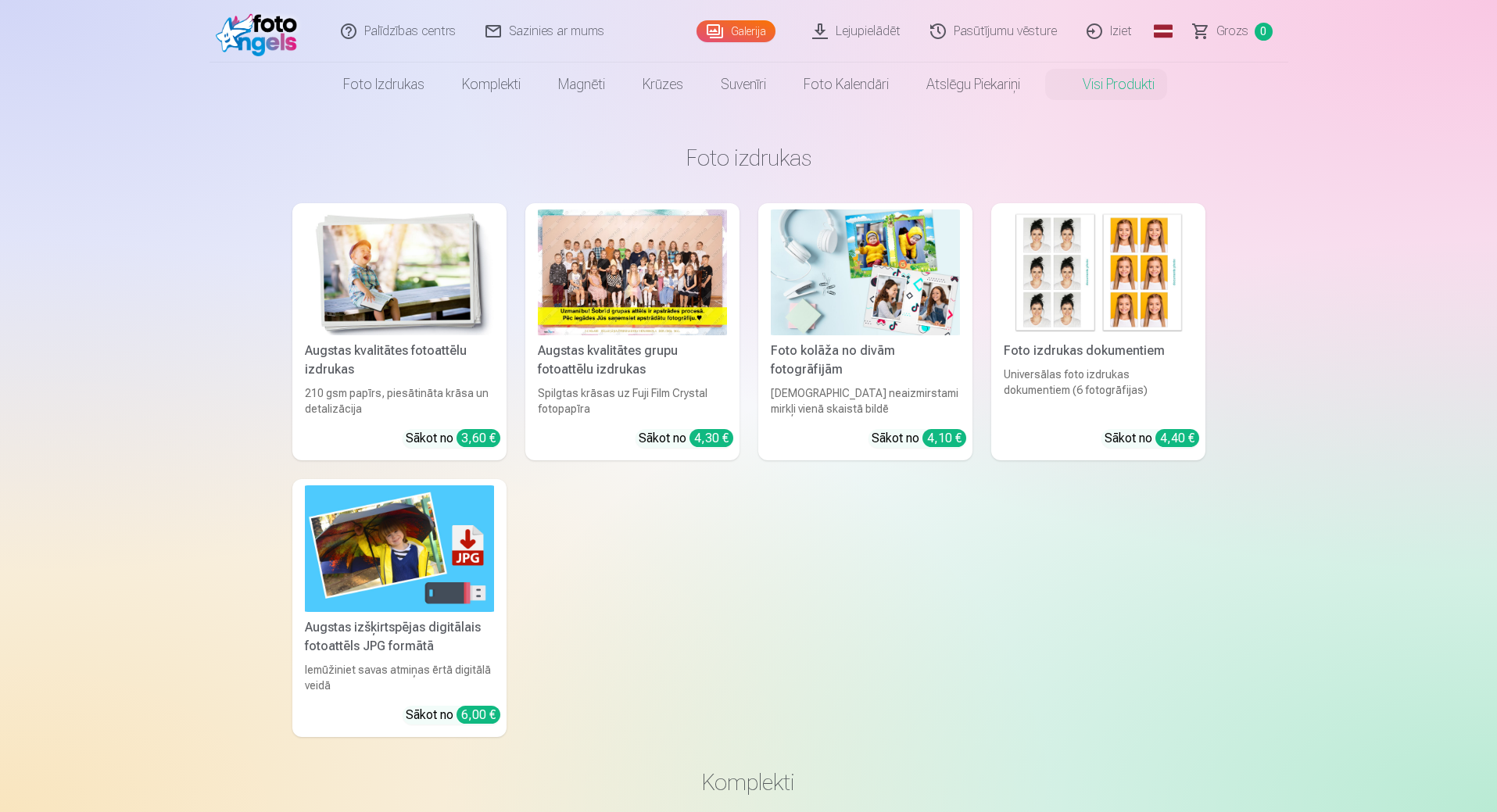
click at [889, 272] on img at bounding box center [865, 272] width 190 height 126
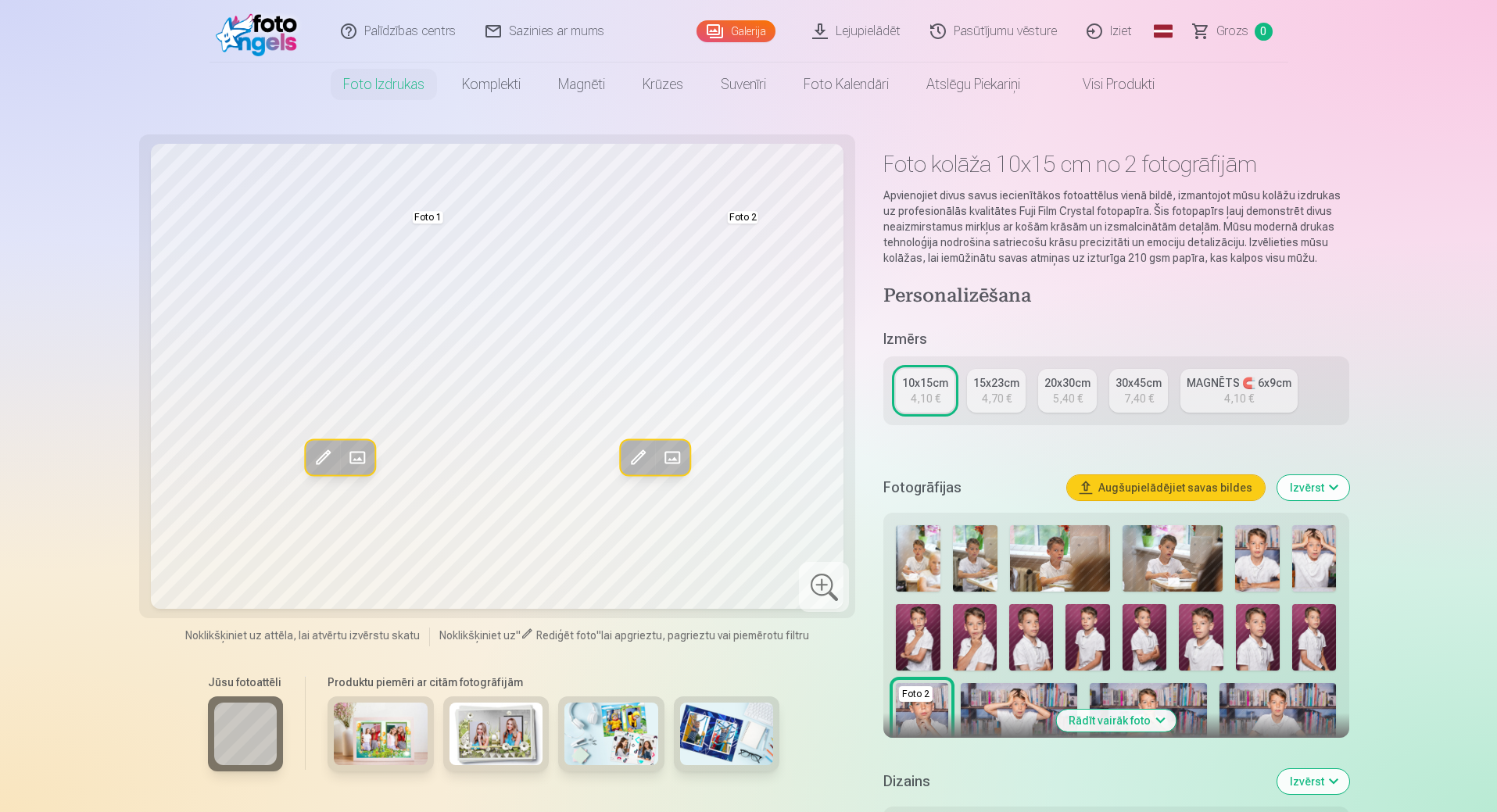
click at [373, 720] on img at bounding box center [381, 734] width 93 height 63
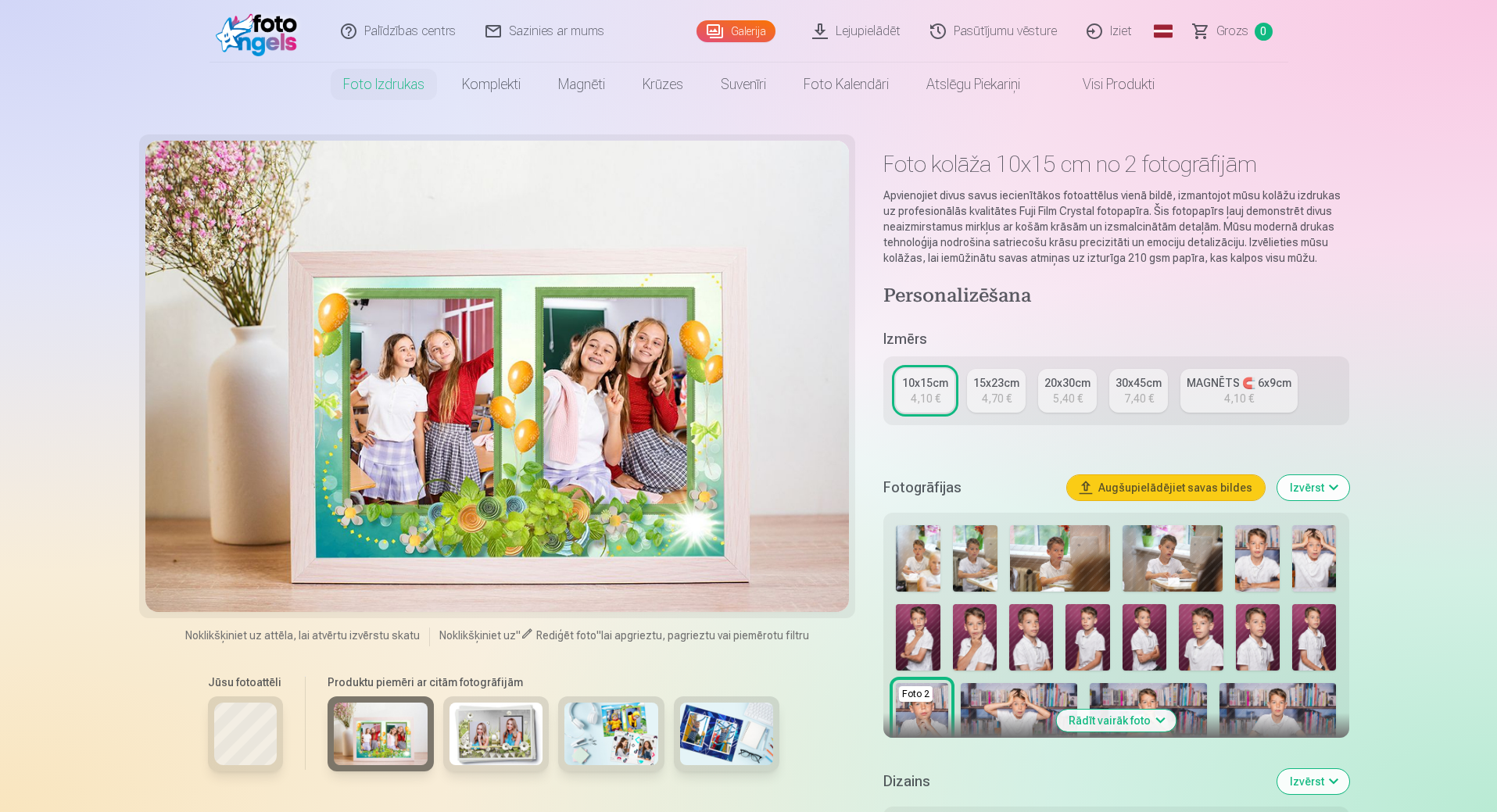
click at [509, 729] on img at bounding box center [496, 734] width 93 height 63
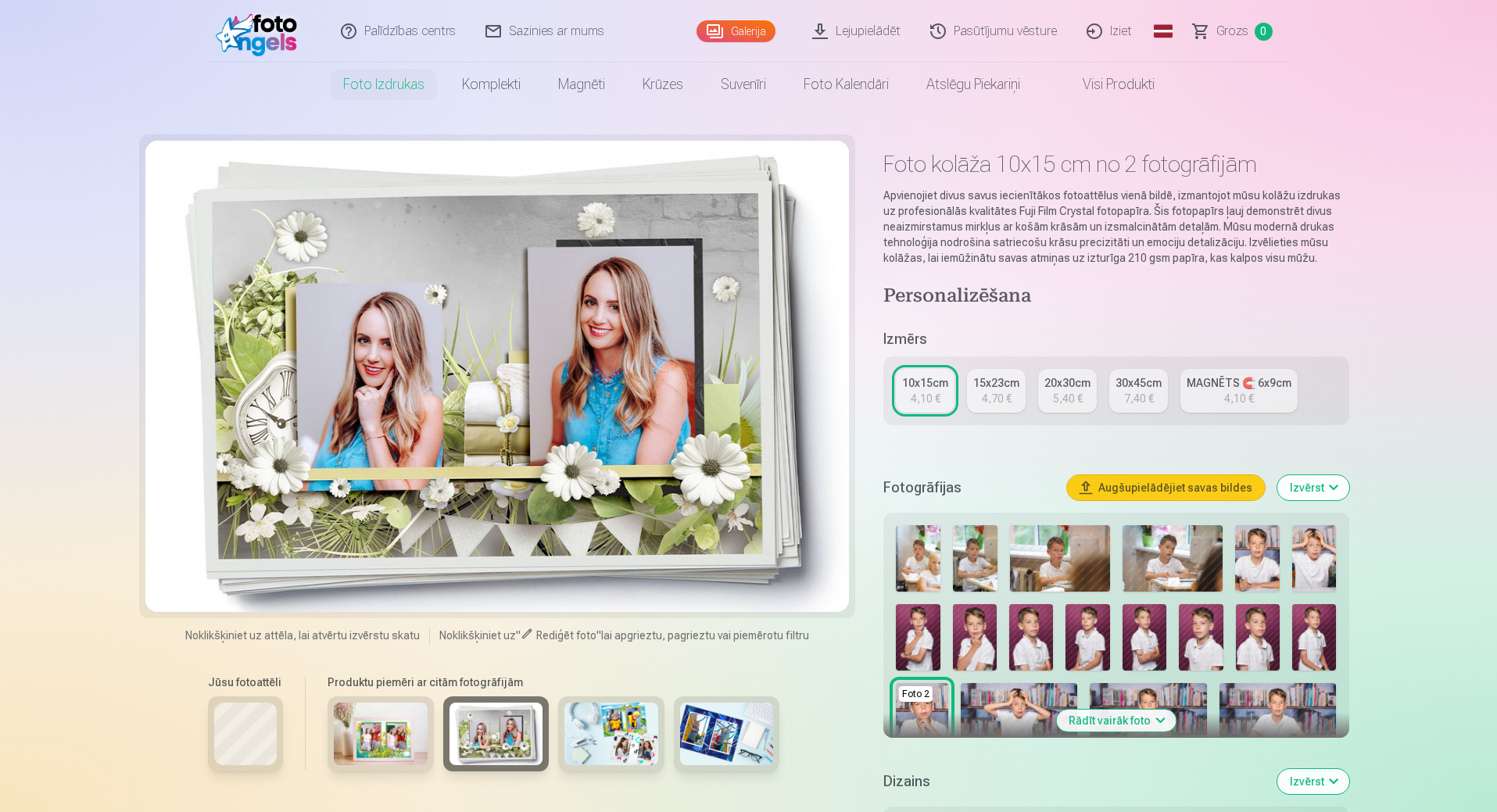
click at [1135, 399] on div "7,40 €" at bounding box center [1139, 399] width 30 height 16
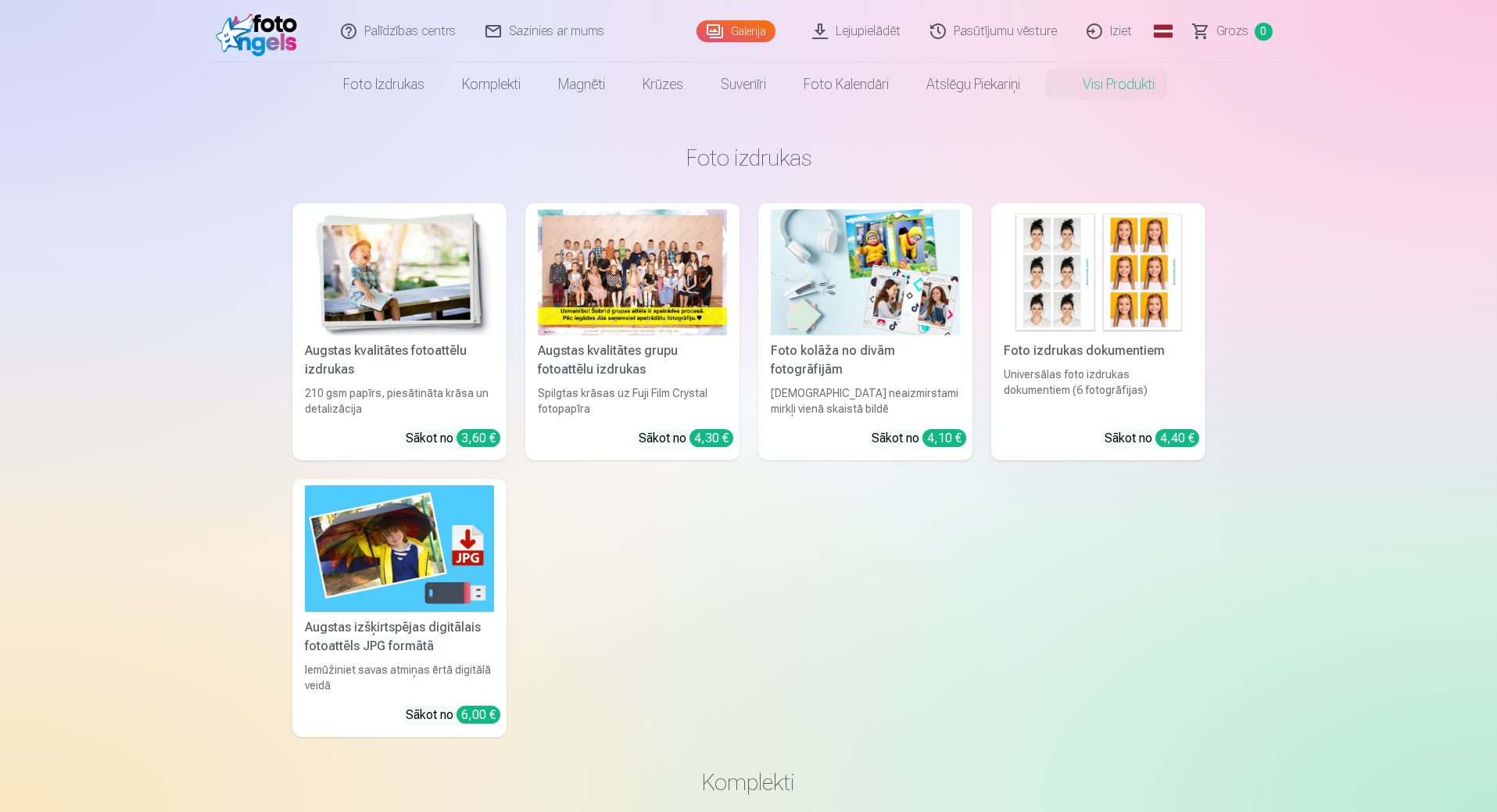
click at [1145, 287] on img at bounding box center [1098, 272] width 190 height 126
click at [407, 538] on img at bounding box center [399, 548] width 190 height 126
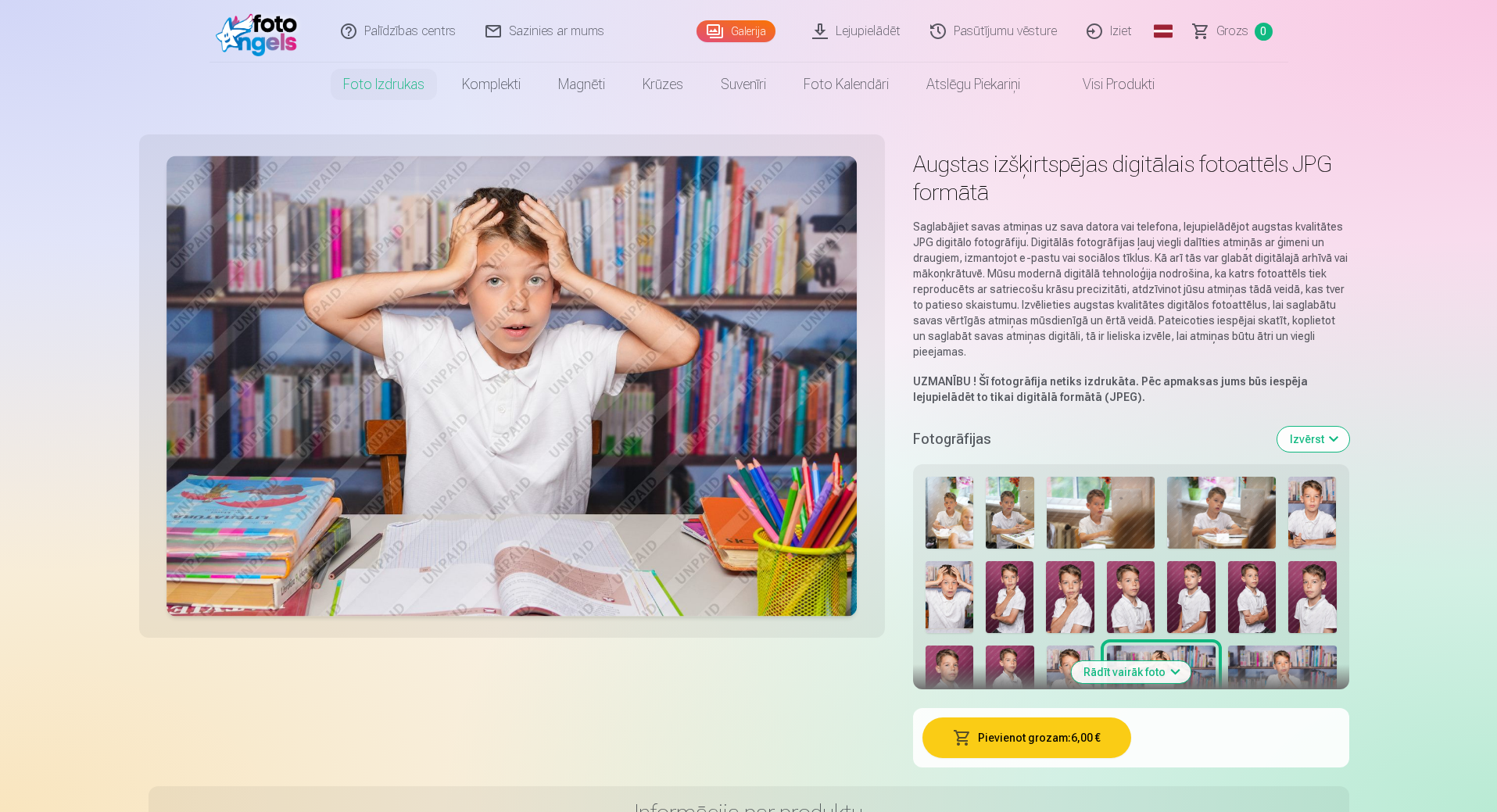
click at [850, 32] on link "Lejupielādēt" at bounding box center [857, 31] width 118 height 63
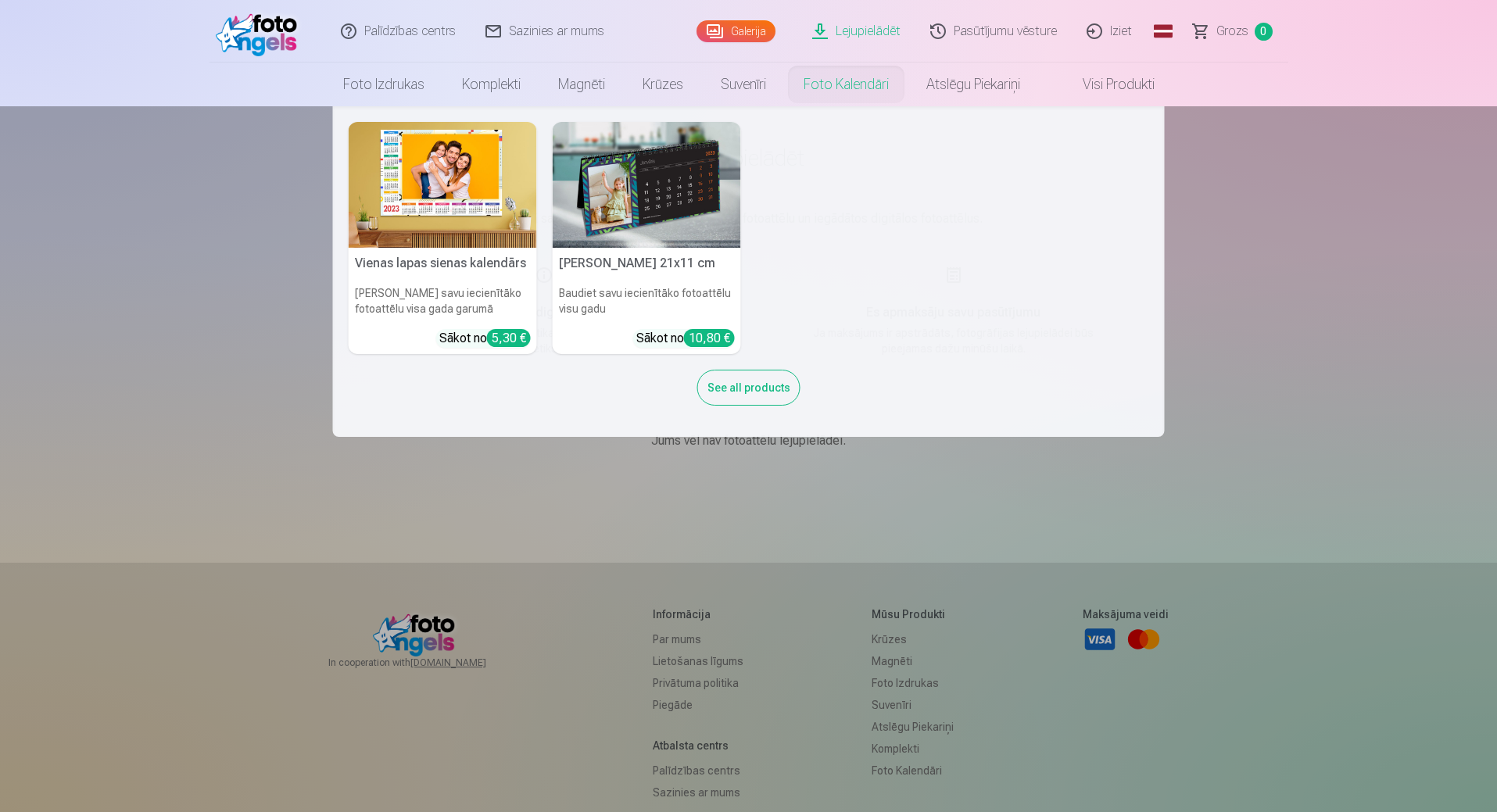
click at [1292, 308] on nav "Vienas lapas sienas [PERSON_NAME] savu iecienītāko fotoattēlu visa gada garumā …" at bounding box center [748, 272] width 1497 height 331
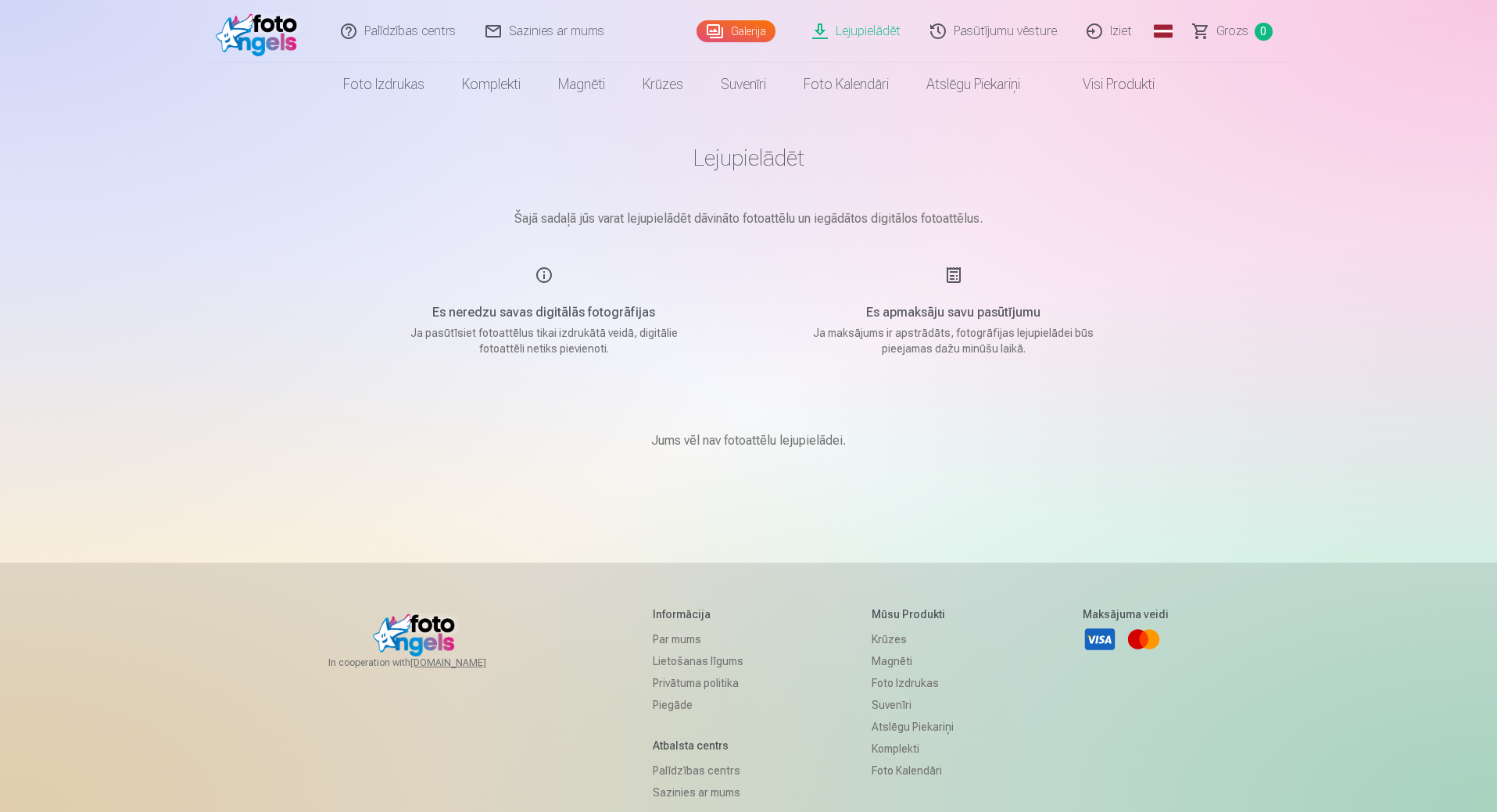
click at [746, 32] on link "Galerija" at bounding box center [736, 31] width 79 height 22
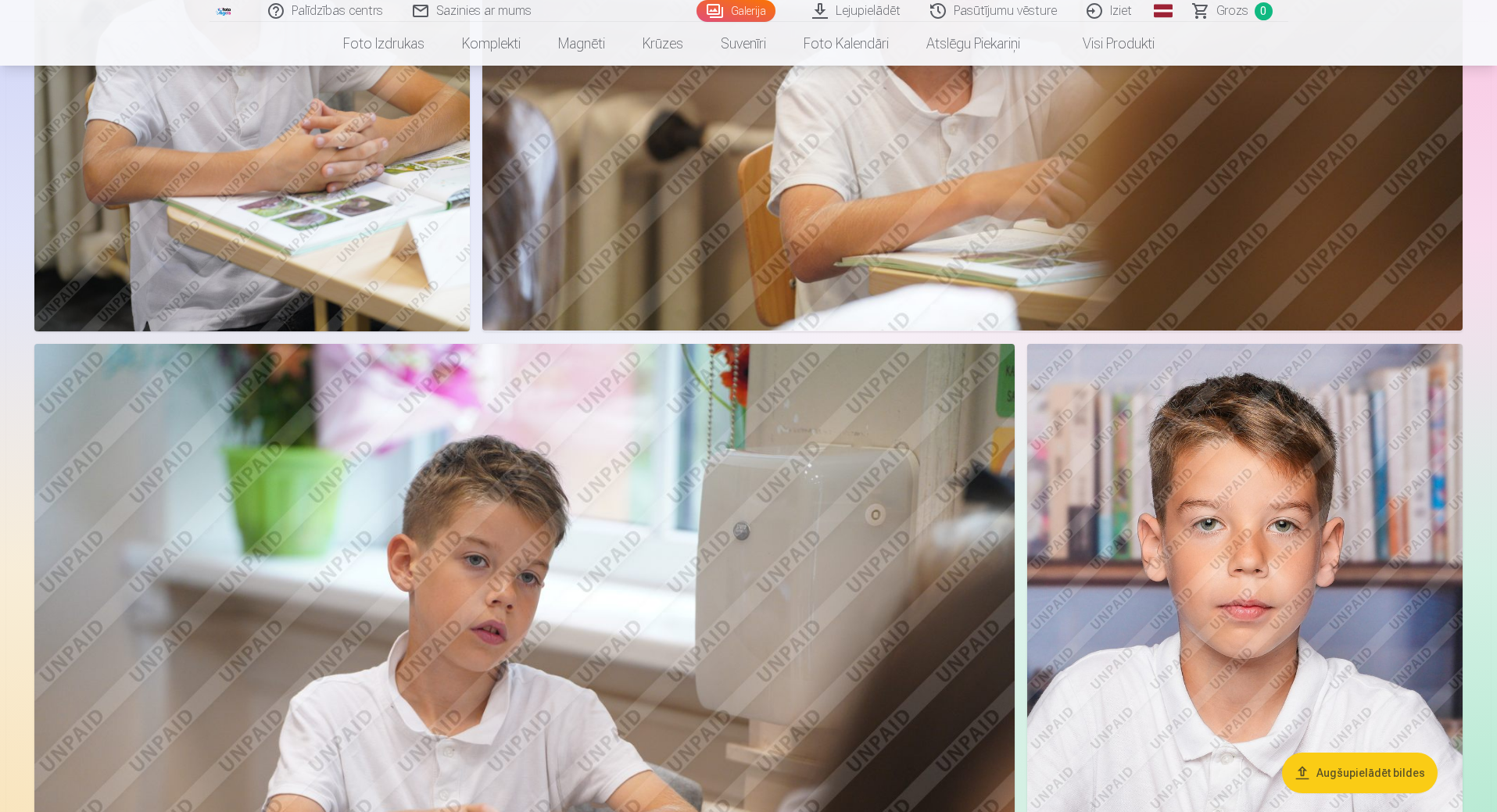
scroll to position [1329, 0]
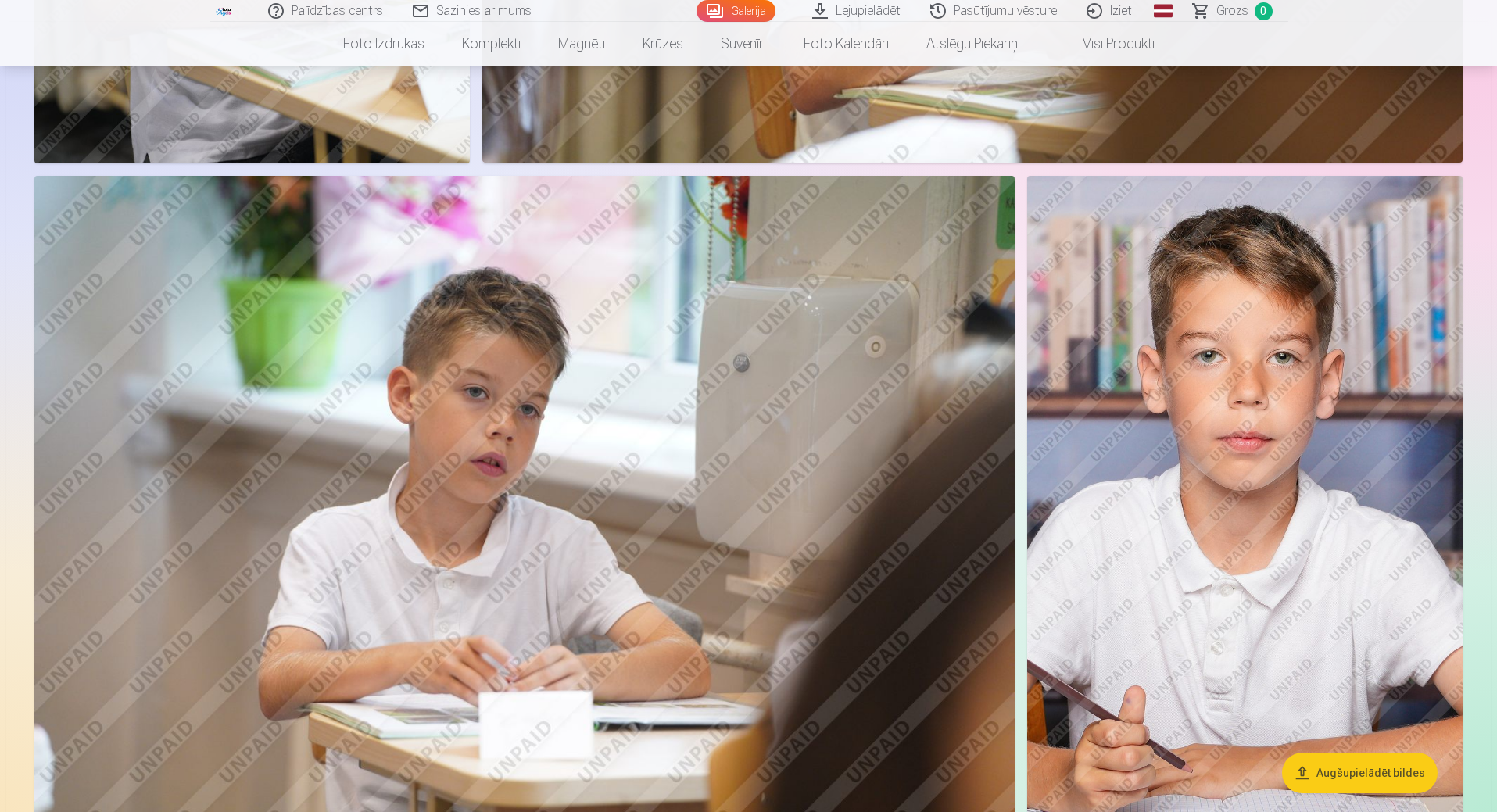
click at [1353, 775] on button "Augšupielādēt bildes" at bounding box center [1359, 773] width 155 height 41
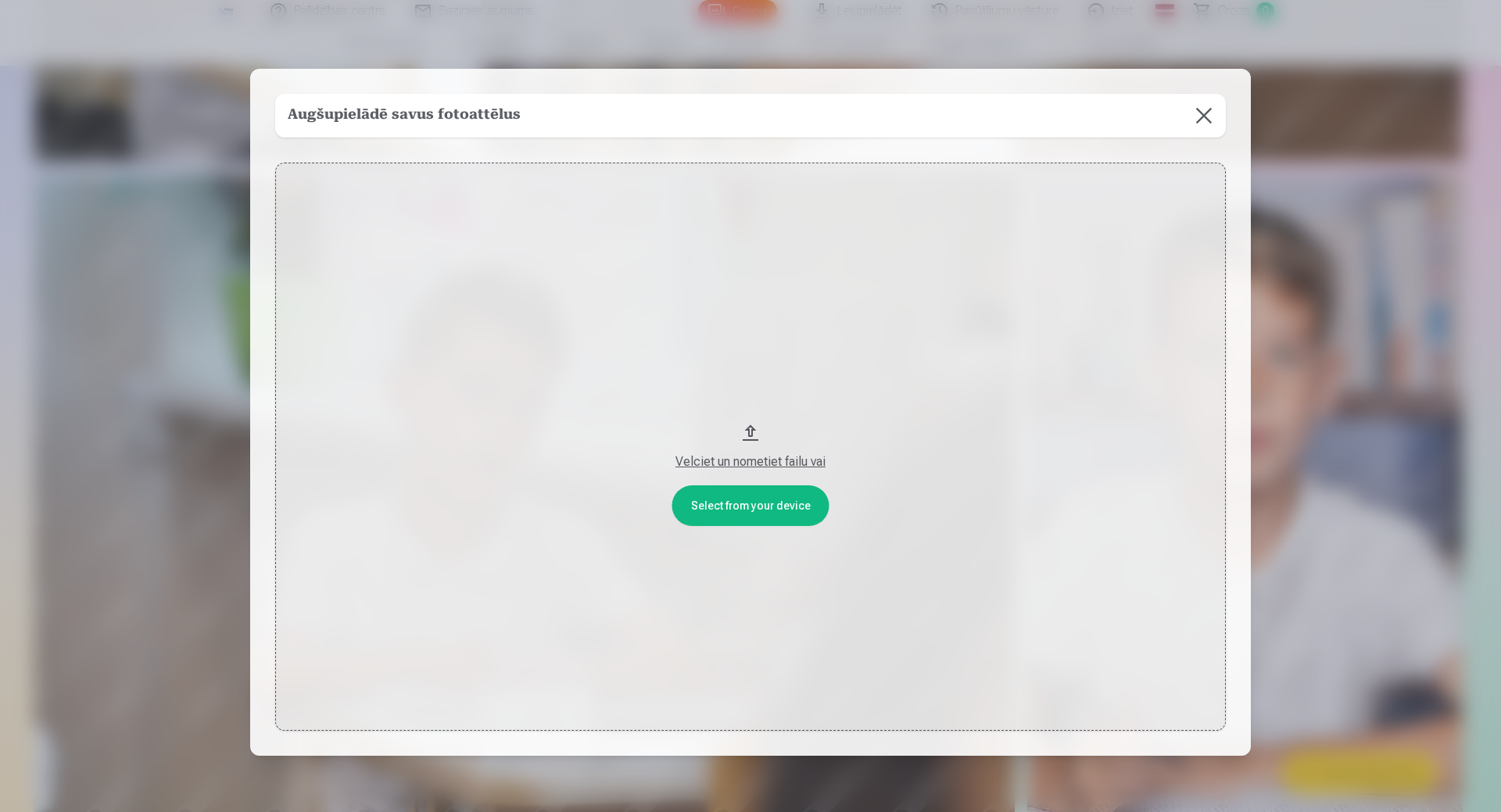
click at [1191, 109] on button at bounding box center [1205, 115] width 44 height 44
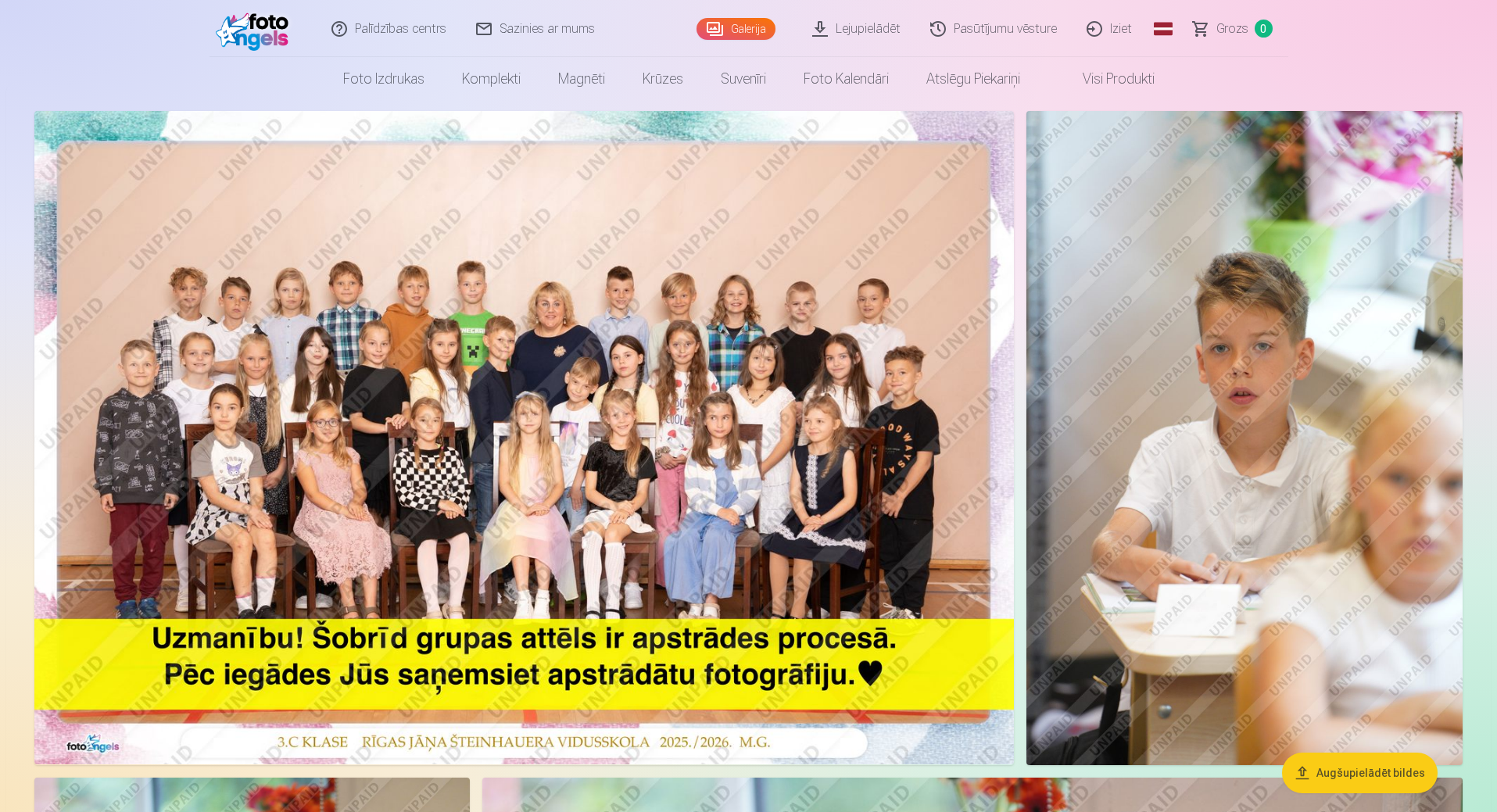
scroll to position [0, 0]
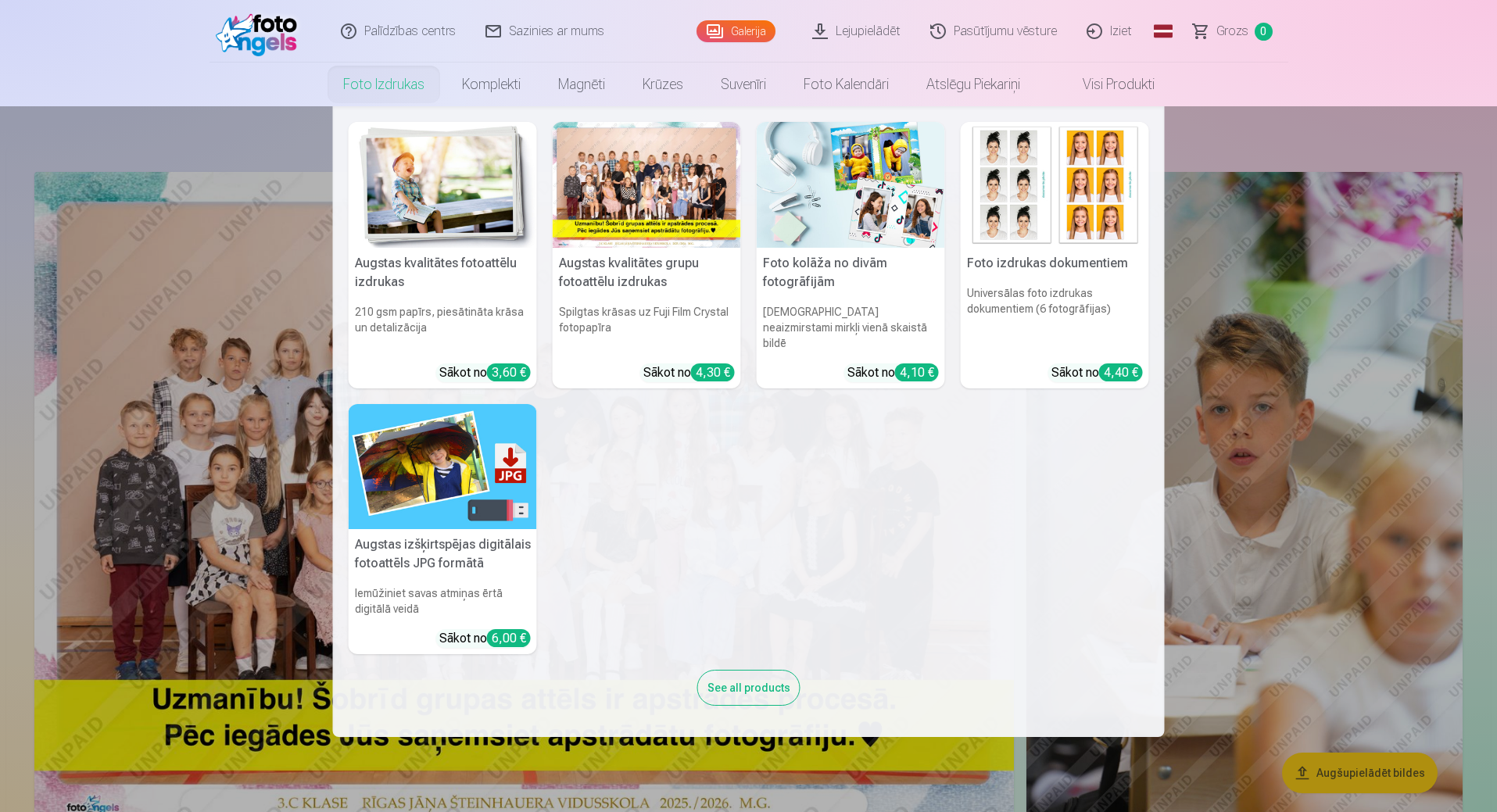
click at [428, 175] on img at bounding box center [443, 184] width 189 height 126
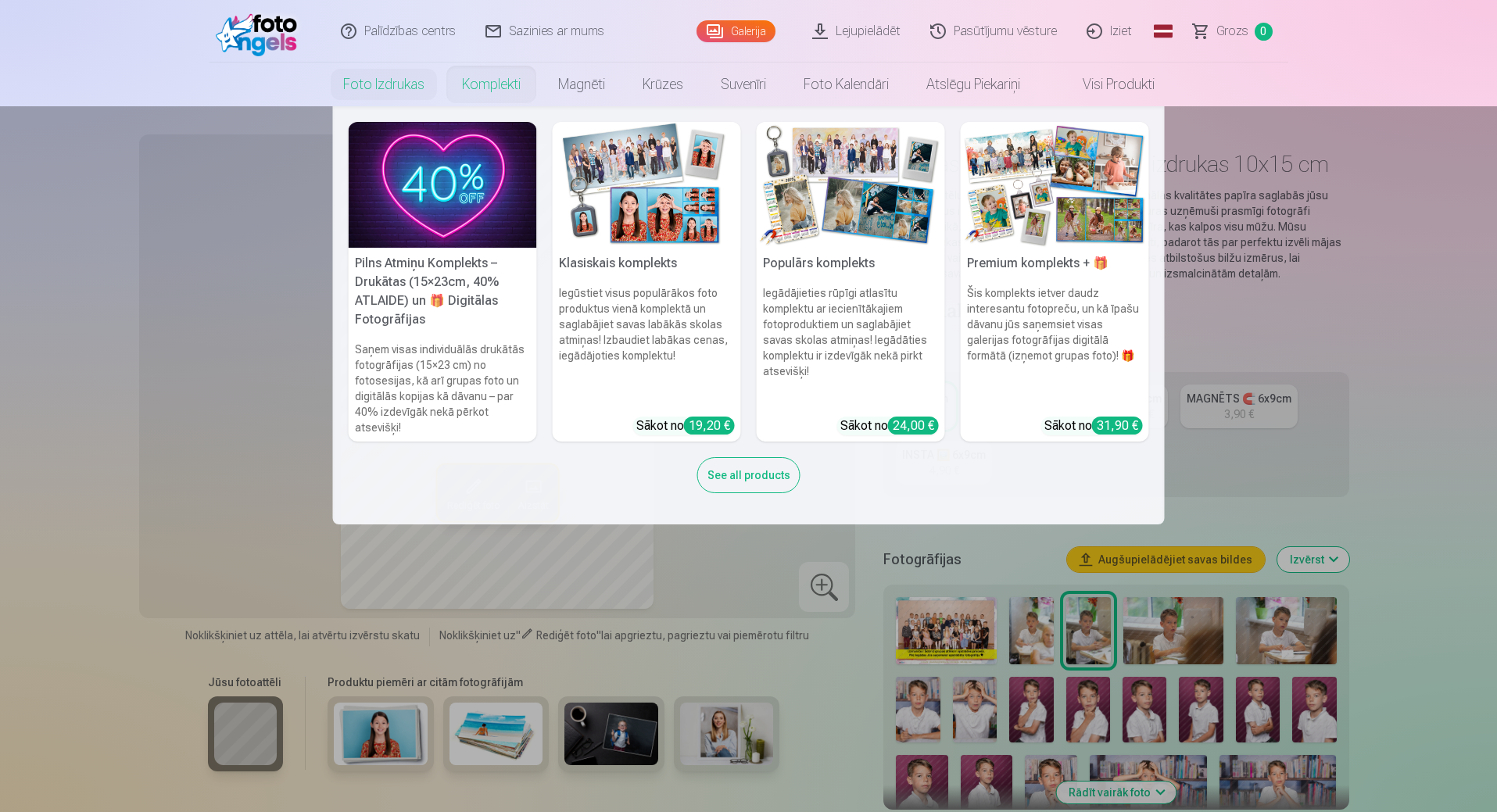
click at [650, 189] on img at bounding box center [647, 184] width 189 height 126
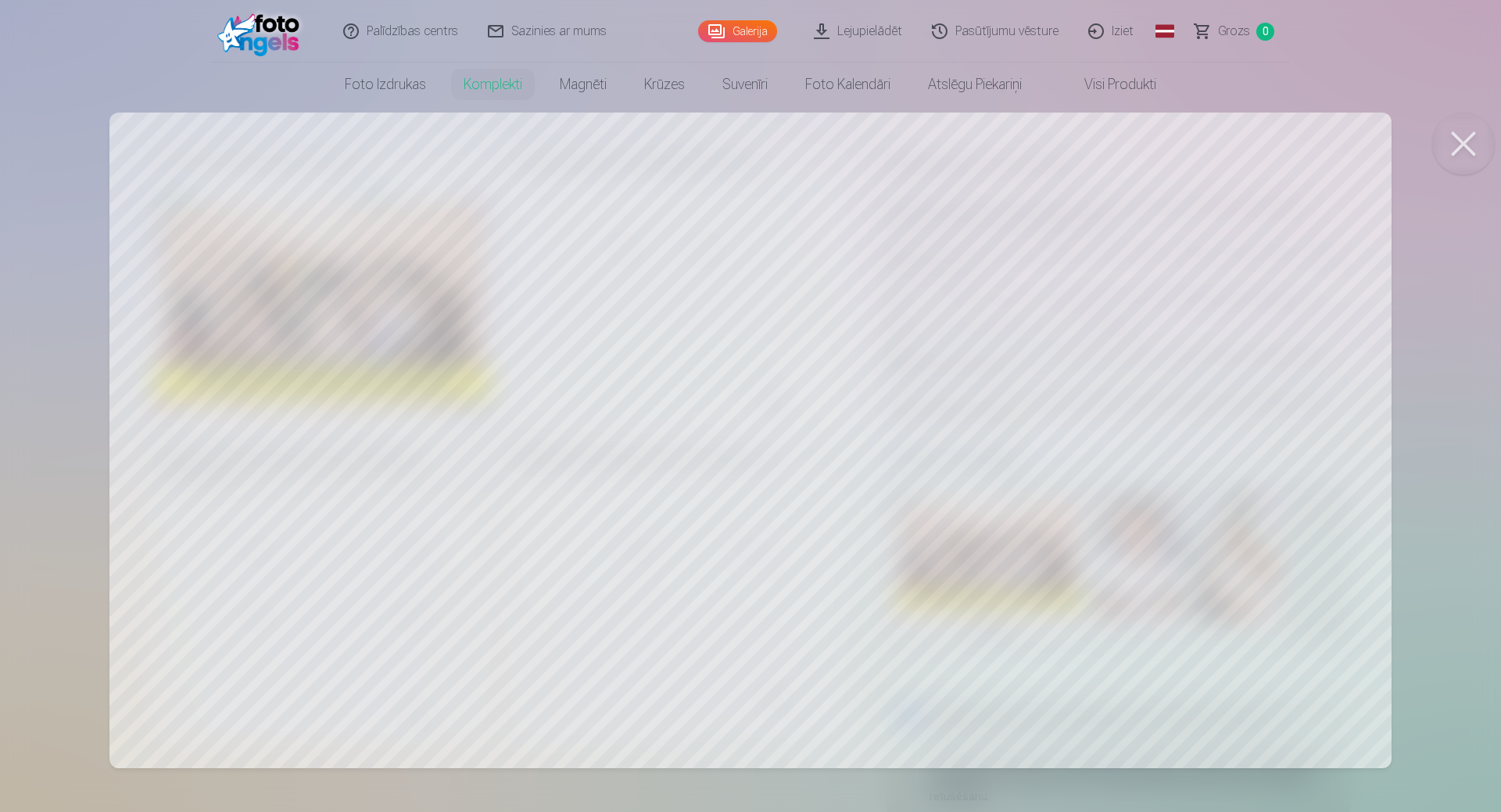
click at [1460, 138] on button at bounding box center [1463, 144] width 63 height 63
click at [1462, 138] on button at bounding box center [1463, 144] width 63 height 63
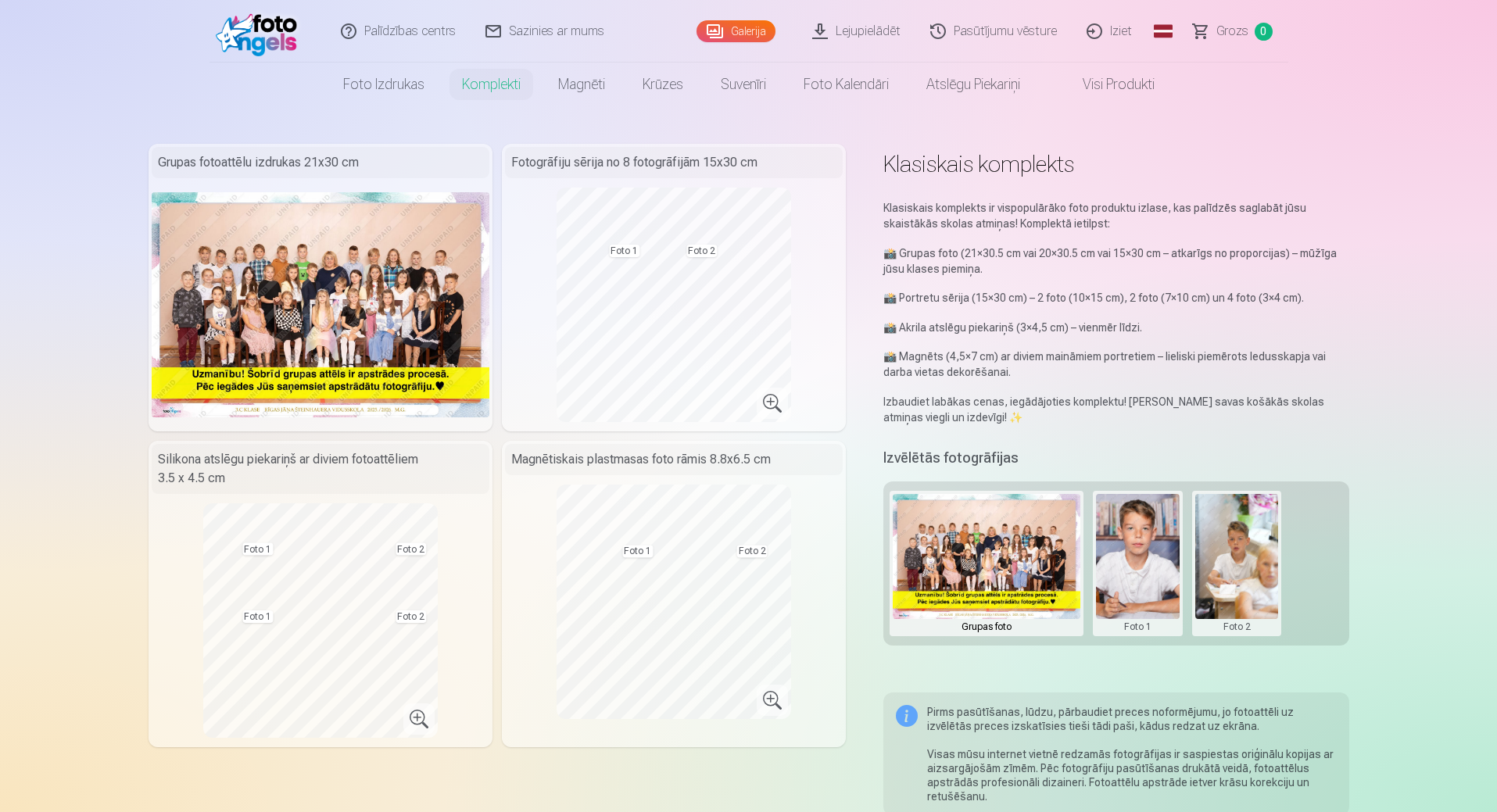
click at [1134, 534] on button at bounding box center [1137, 563] width 84 height 139
click at [1140, 572] on button "Nomainiet foto" at bounding box center [1136, 563] width 128 height 44
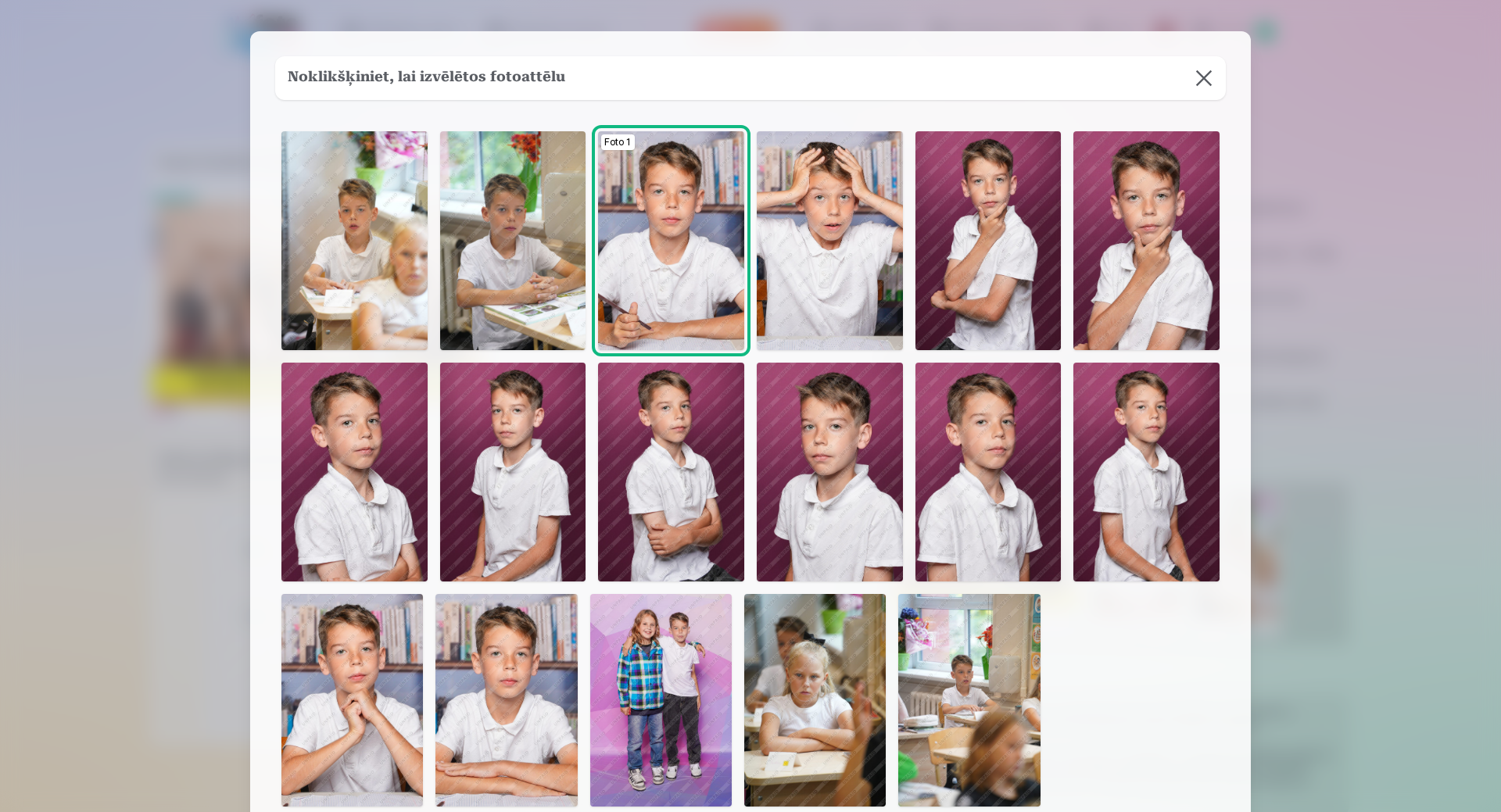
click at [1203, 82] on button at bounding box center [1205, 78] width 44 height 44
